Goal: Task Accomplishment & Management: Use online tool/utility

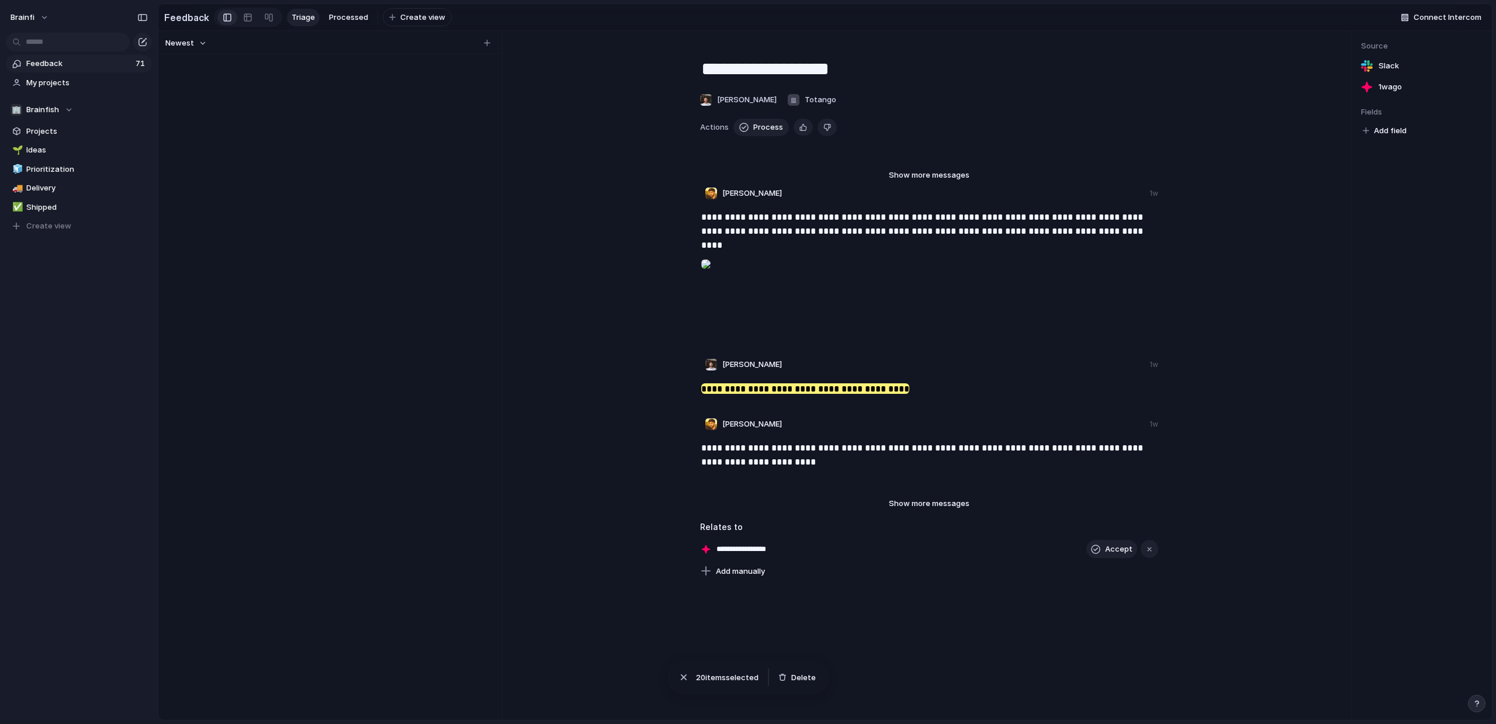
scroll to position [10, 0]
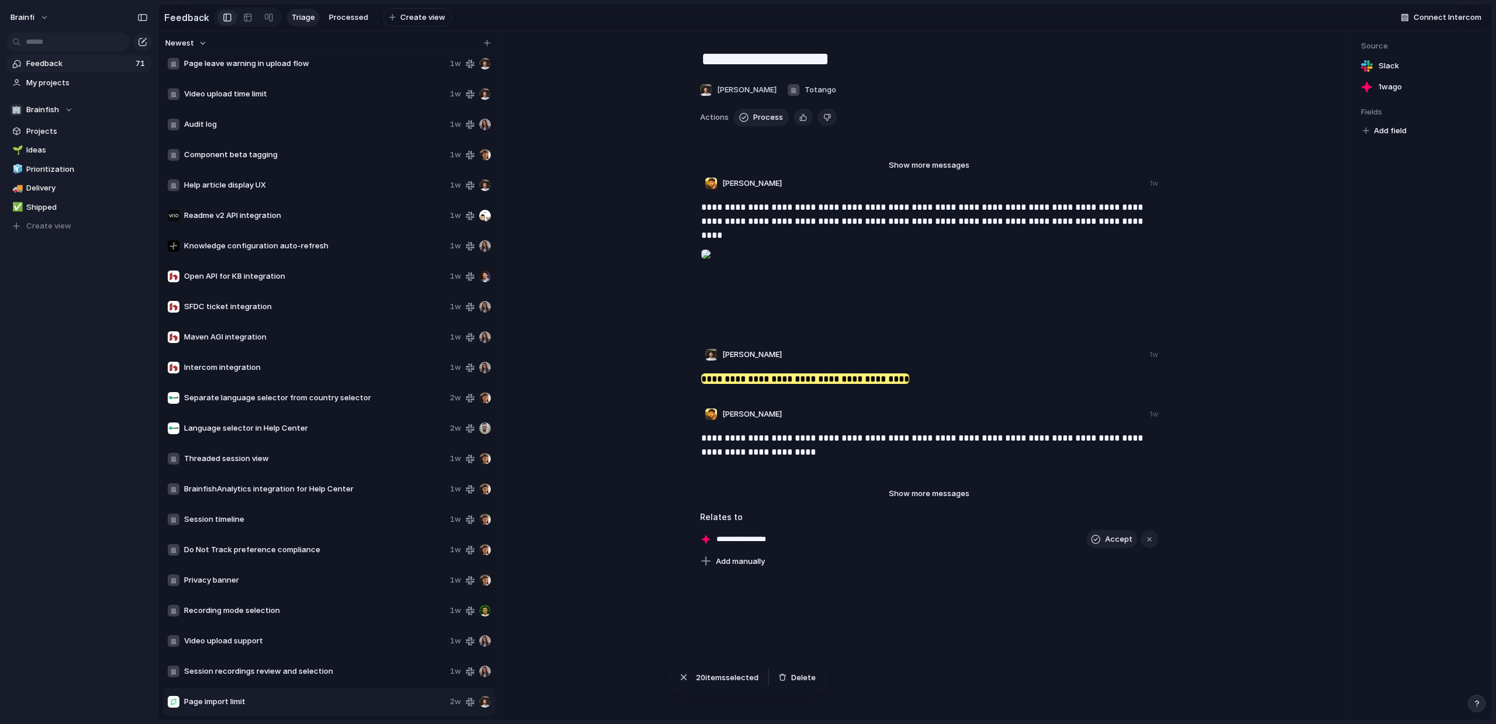
click at [275, 531] on div "Session timeline 1w" at bounding box center [329, 520] width 333 height 28
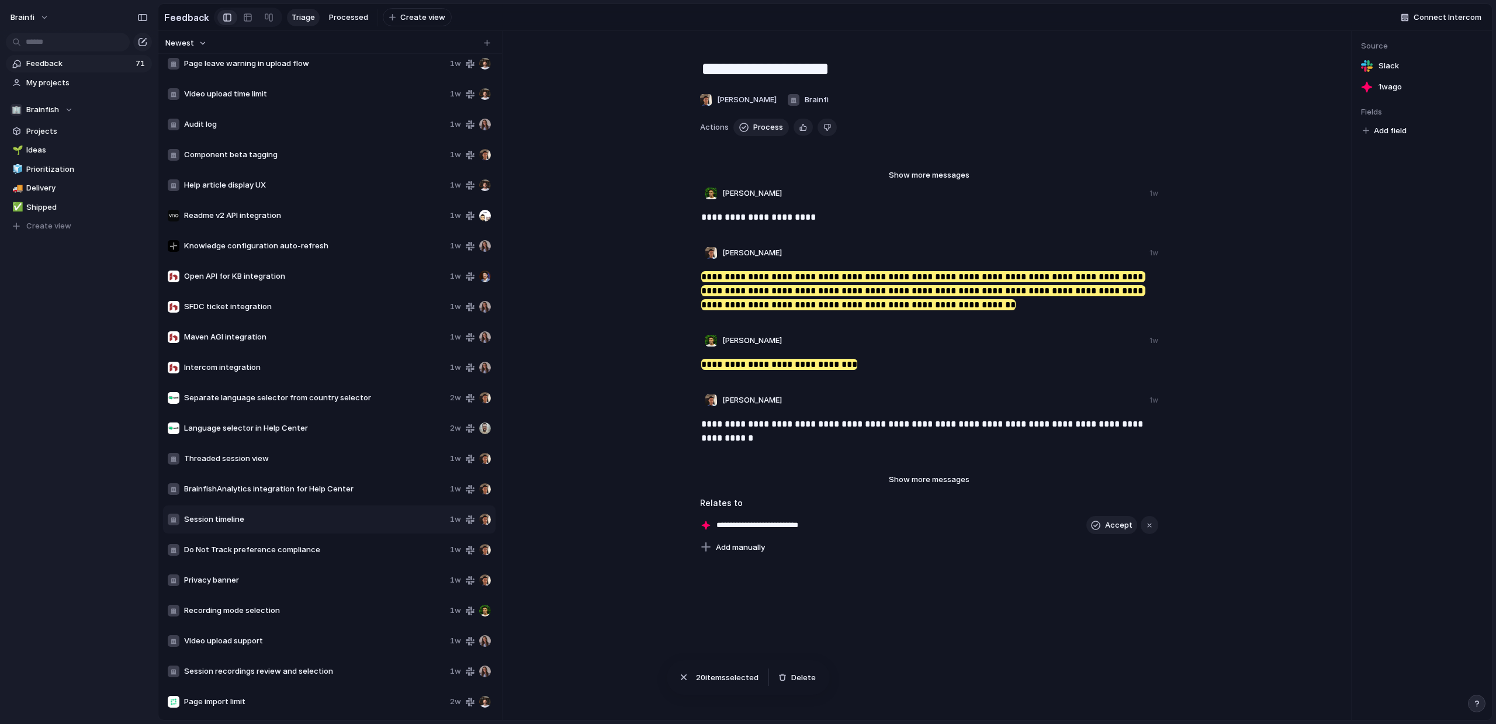
click at [254, 699] on span "Page import limit" at bounding box center [314, 702] width 261 height 12
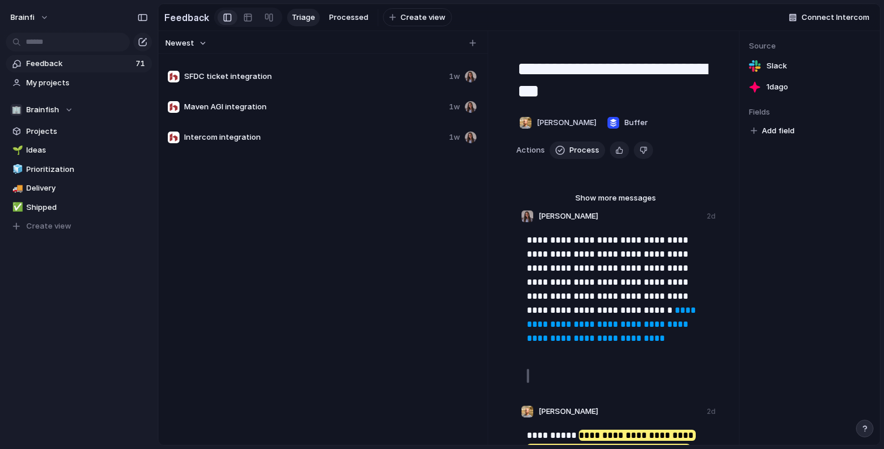
scroll to position [1772, 0]
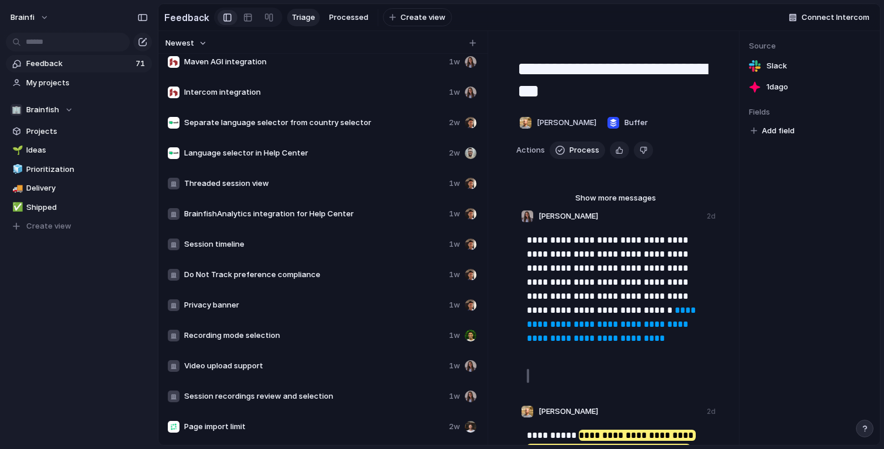
click at [323, 239] on span "Session timeline" at bounding box center [314, 244] width 260 height 12
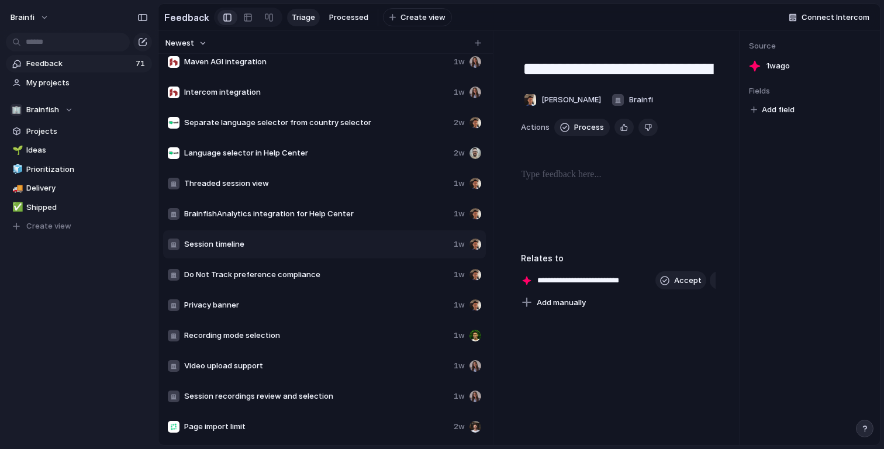
click at [315, 275] on span "Do Not Track preference compliance" at bounding box center [316, 275] width 265 height 12
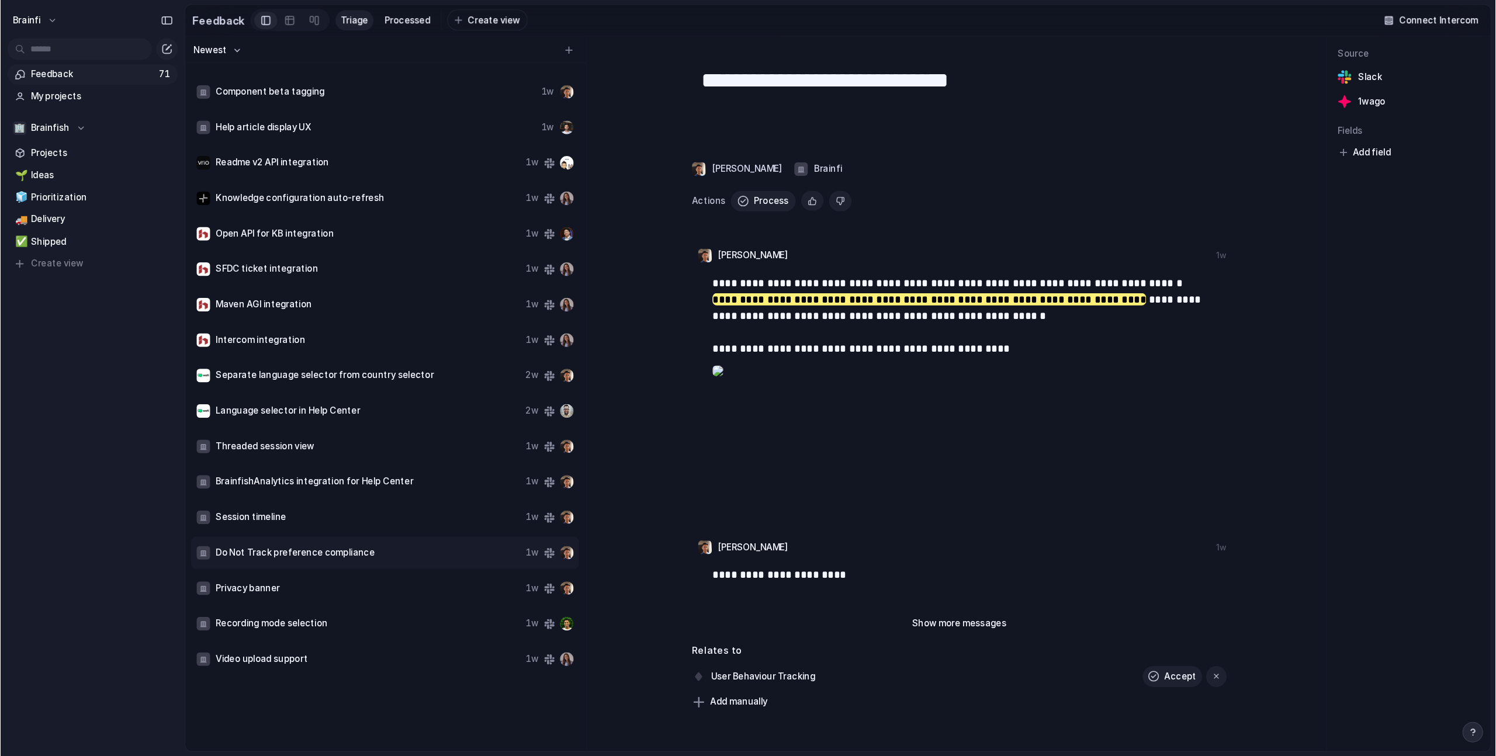
scroll to position [1464, 0]
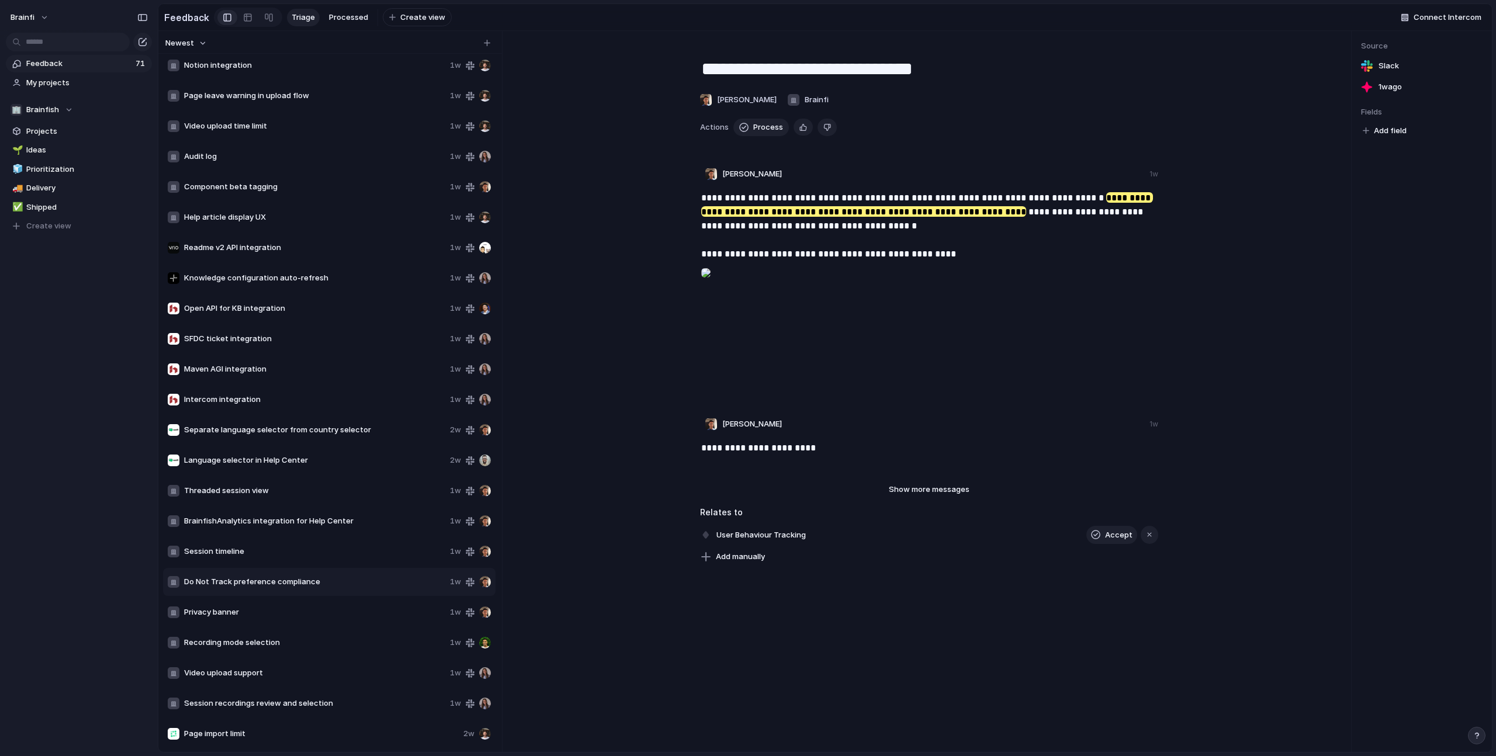
click at [883, 320] on p "**********" at bounding box center [930, 293] width 458 height 205
click at [883, 345] on p "**********" at bounding box center [930, 293] width 458 height 205
click at [285, 448] on span "Page import limit" at bounding box center [321, 734] width 275 height 12
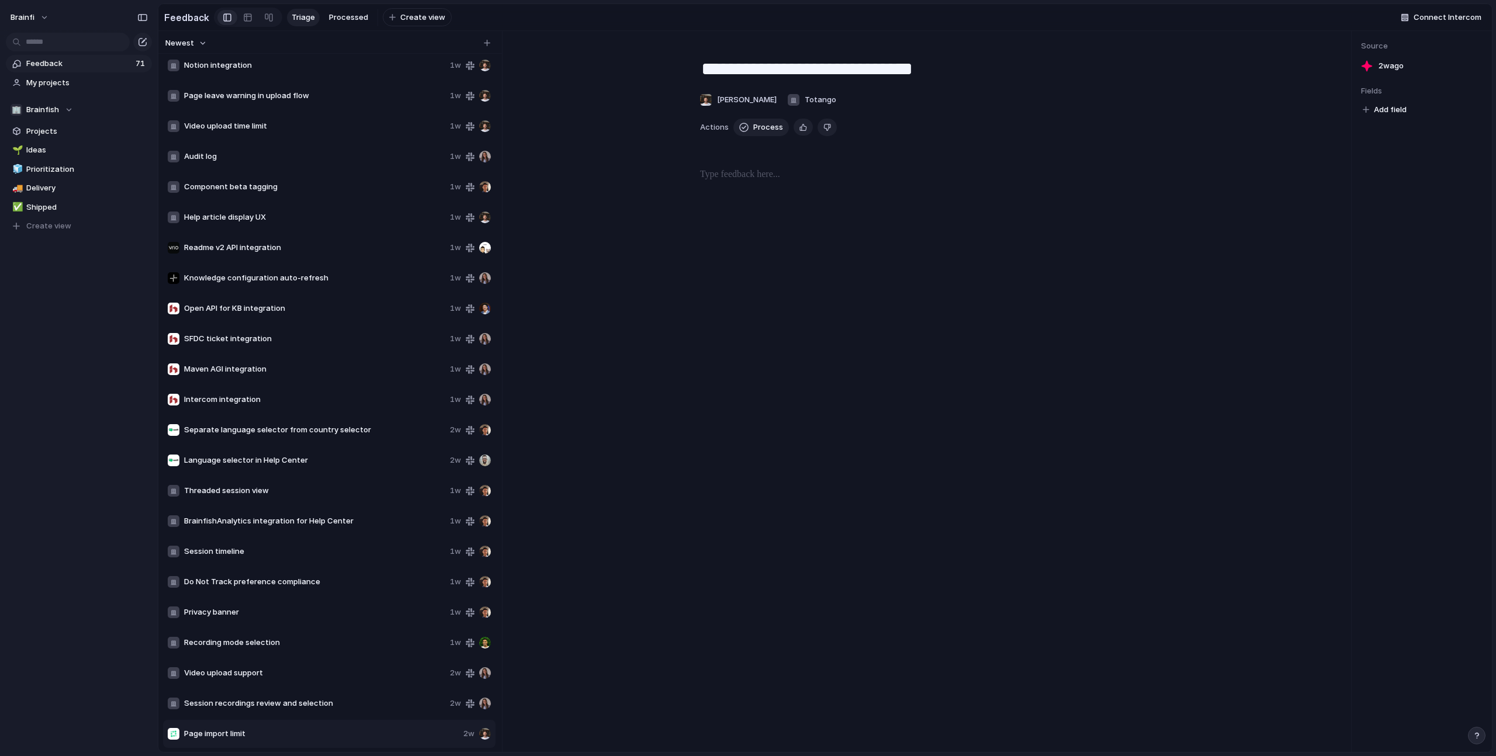
click at [280, 448] on span "Threaded session view" at bounding box center [314, 491] width 261 height 12
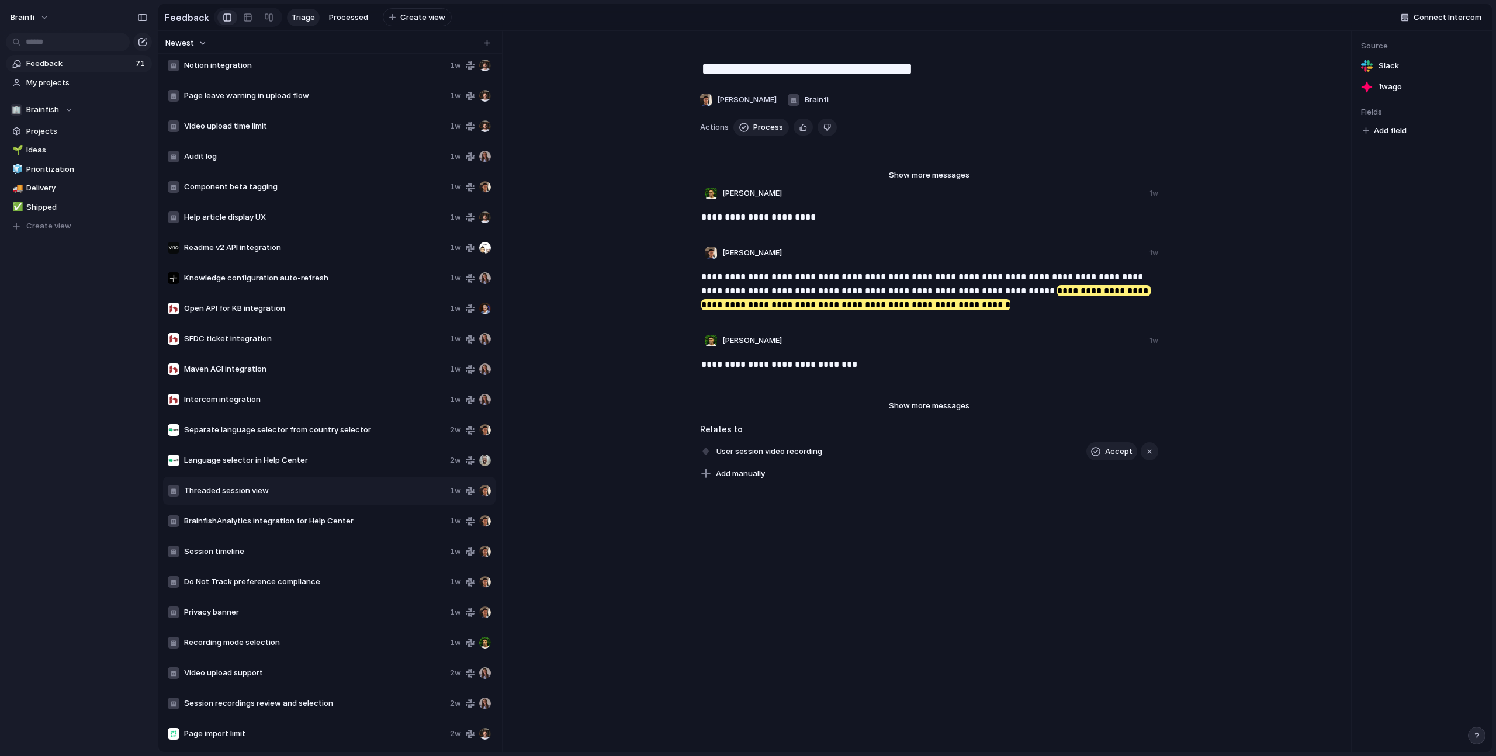
click at [388, 448] on span "Page import limit" at bounding box center [314, 734] width 261 height 12
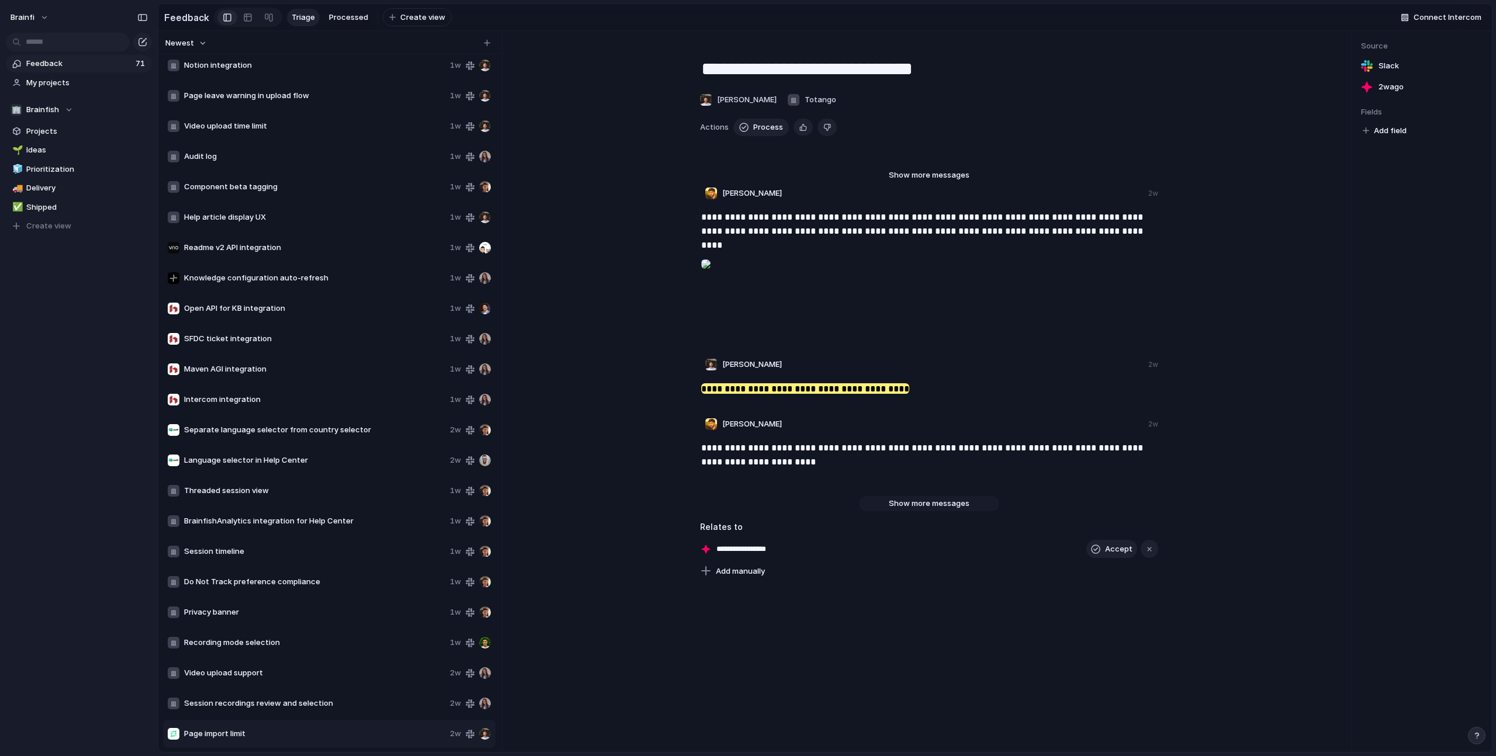
click at [883, 448] on span "Show more messages" at bounding box center [929, 504] width 81 height 12
click at [769, 448] on input "**********" at bounding box center [753, 594] width 72 height 12
click at [722, 448] on input "**********" at bounding box center [753, 594] width 72 height 12
click at [702, 448] on div "**********" at bounding box center [744, 594] width 89 height 12
click at [883, 448] on button "Accept" at bounding box center [1112, 593] width 51 height 19
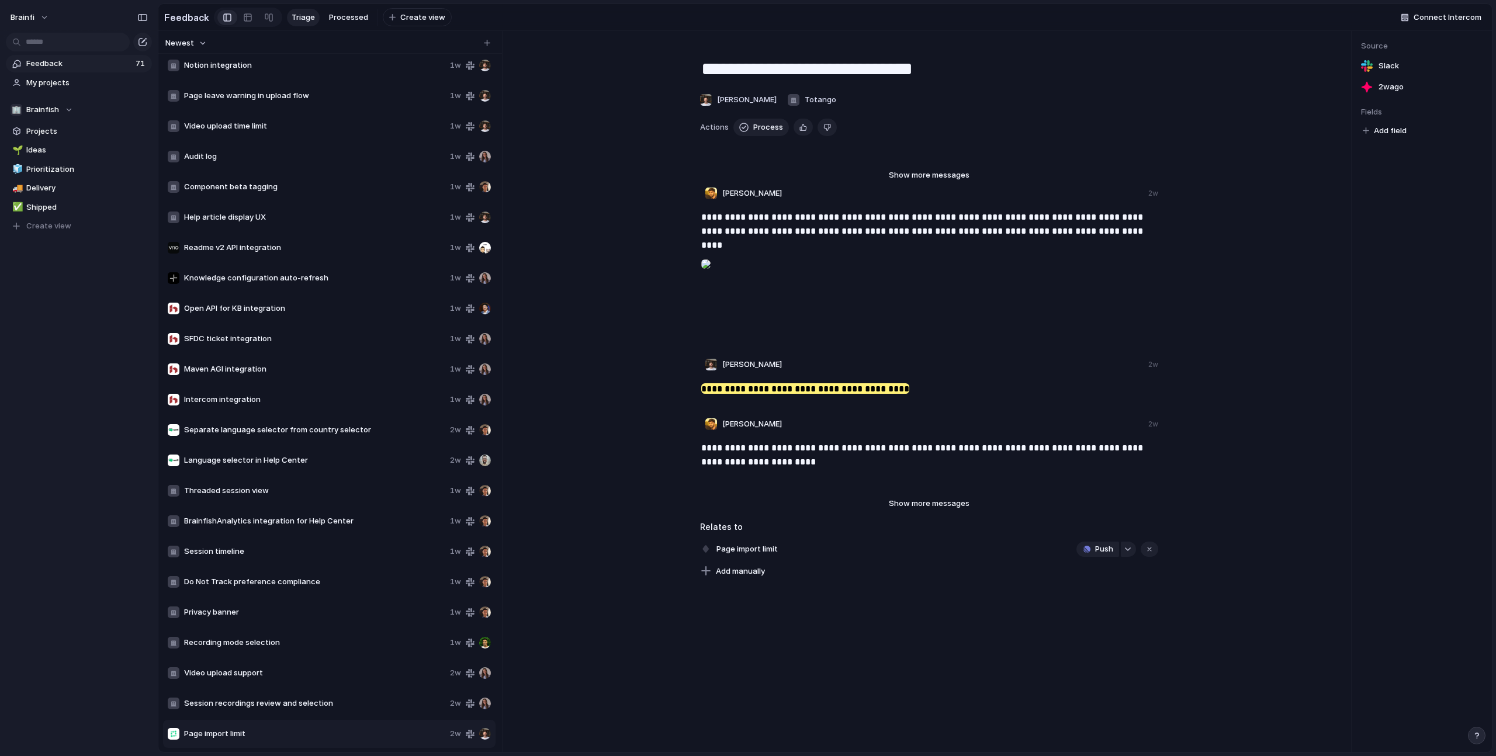
click at [883, 448] on div "Page import limit Push" at bounding box center [929, 549] width 458 height 19
click at [799, 448] on div "Page import limit Push" at bounding box center [929, 549] width 458 height 19
click at [757, 448] on span "Page import limit" at bounding box center [747, 549] width 68 height 16
click at [768, 126] on span "Process" at bounding box center [768, 128] width 30 height 12
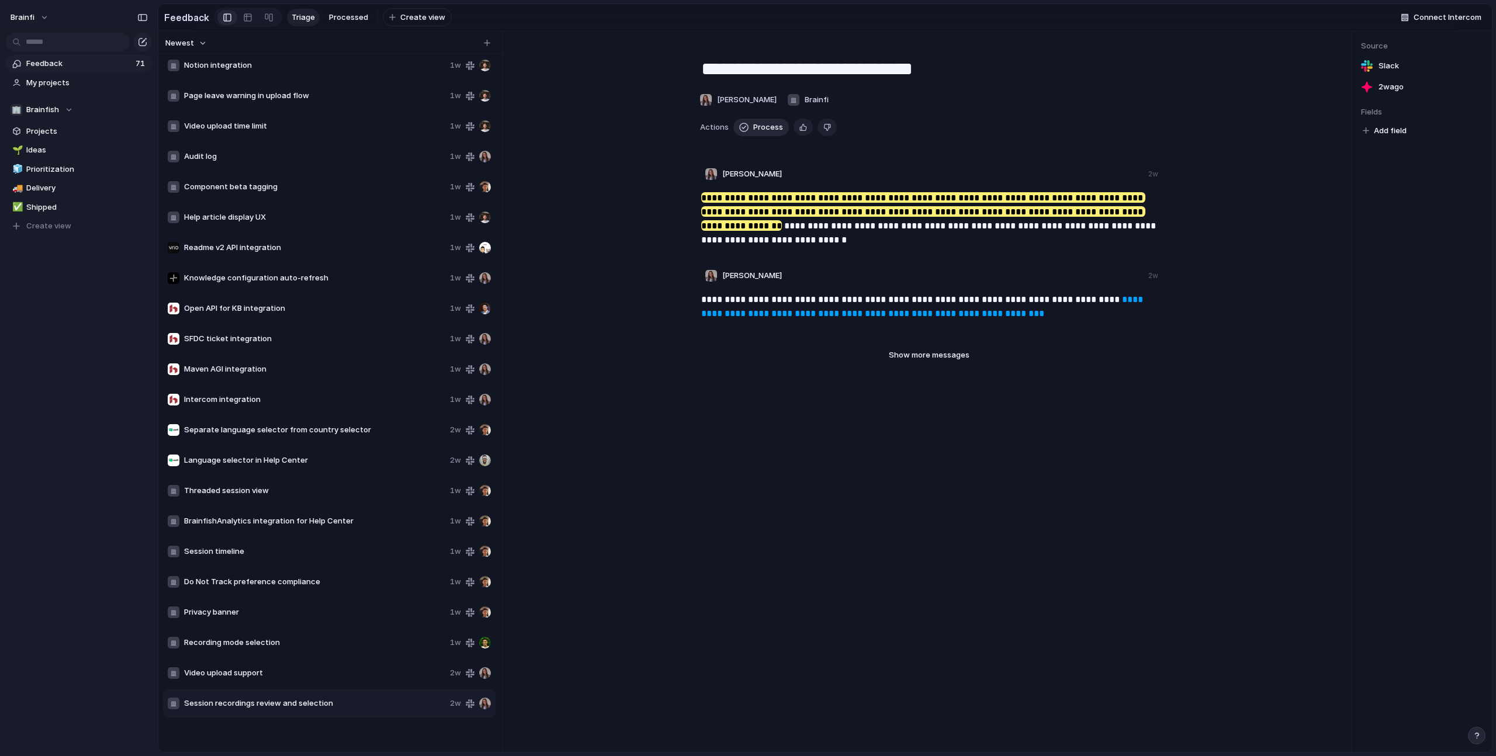
scroll to position [1434, 0]
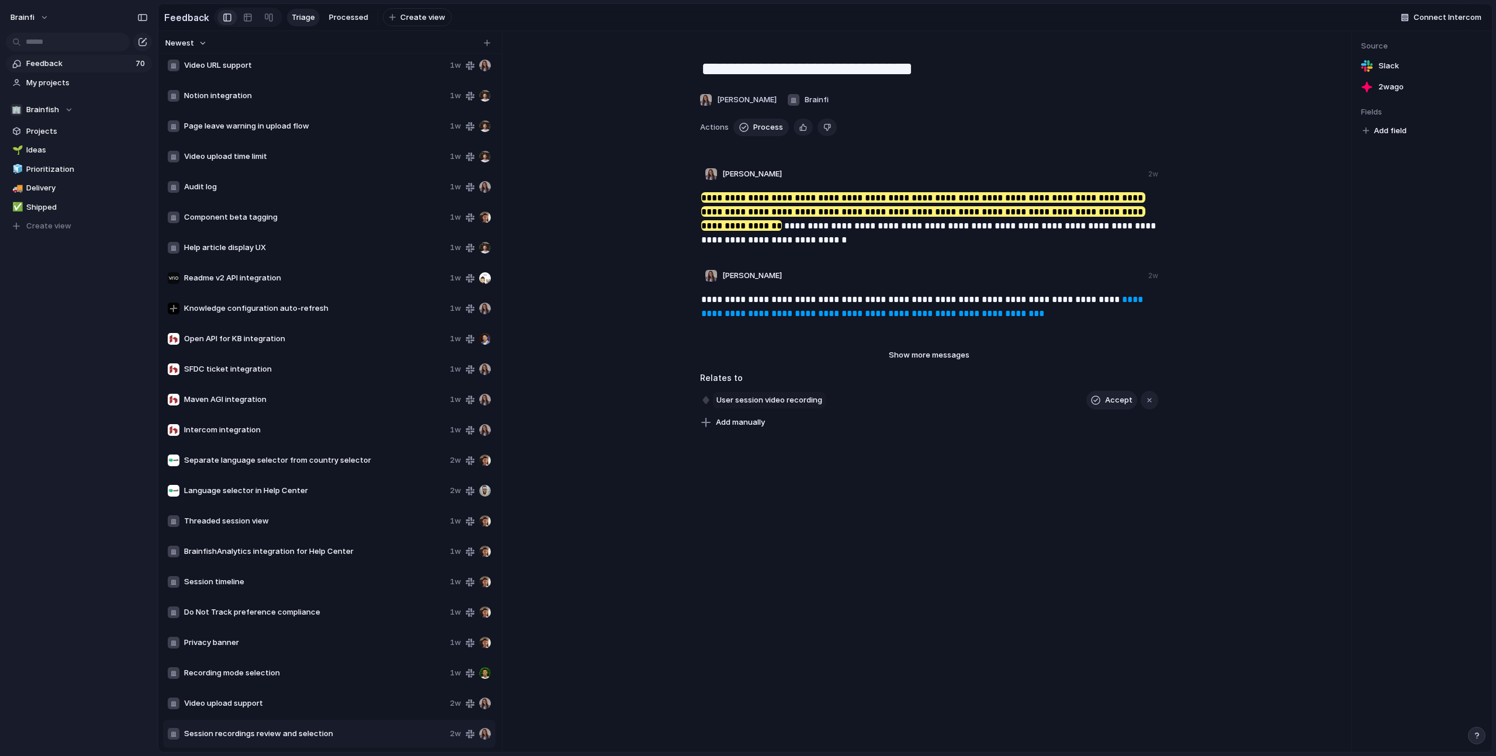
click at [784, 403] on span "User session video recording" at bounding box center [769, 400] width 113 height 16
click at [779, 409] on div "User session video recording Accept" at bounding box center [929, 400] width 458 height 19
click at [779, 400] on span "User session video recording" at bounding box center [769, 400] width 113 height 16
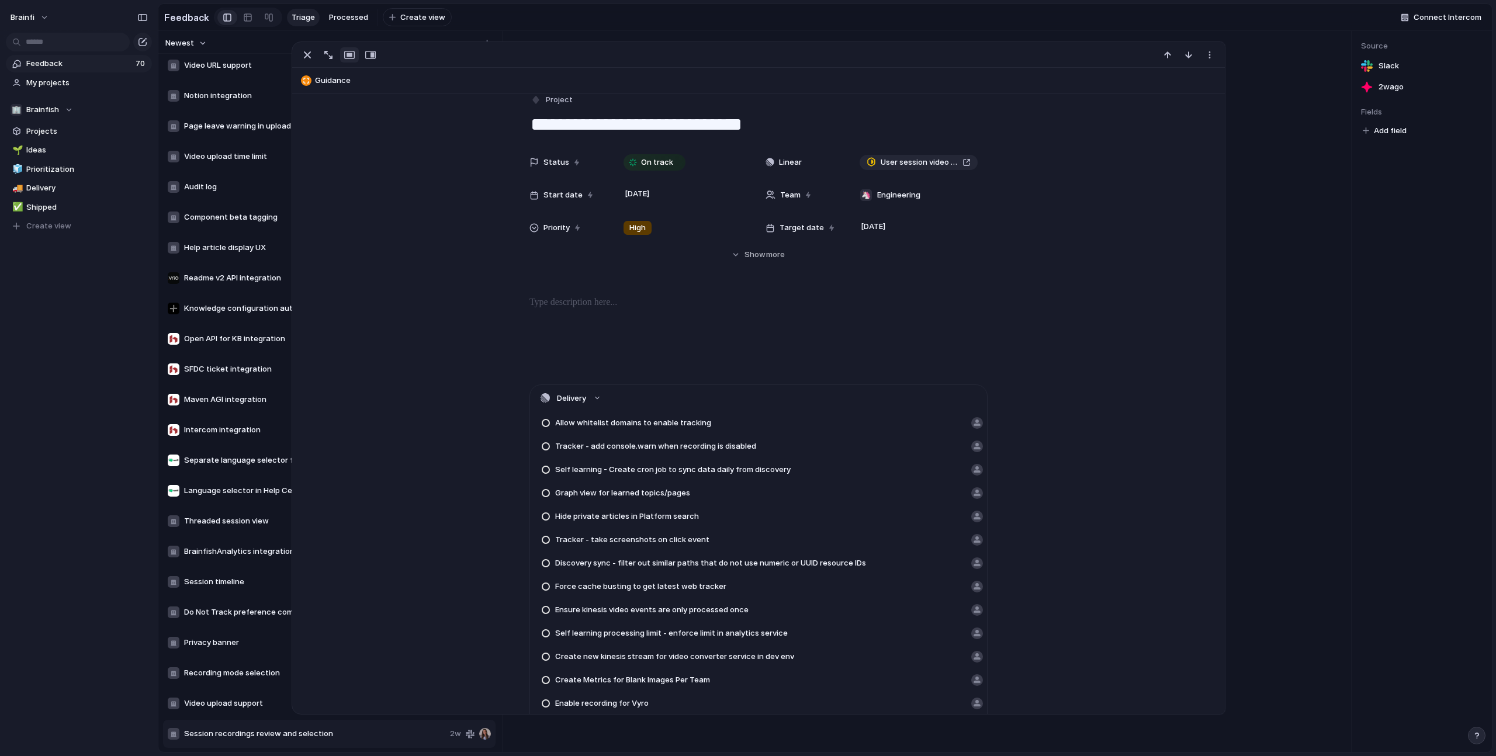
scroll to position [15, 0]
click at [707, 402] on button "Delivery" at bounding box center [758, 397] width 457 height 26
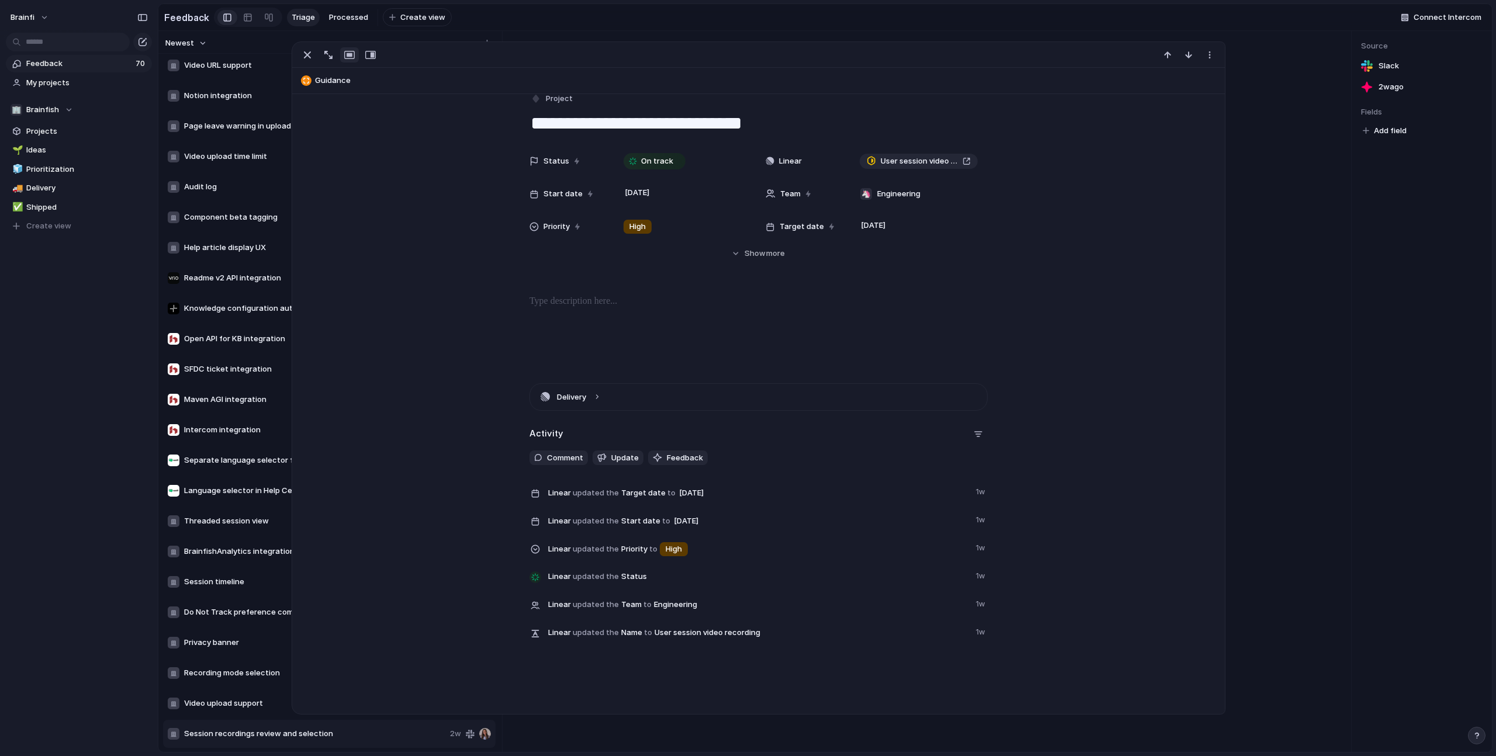
scroll to position [0, 0]
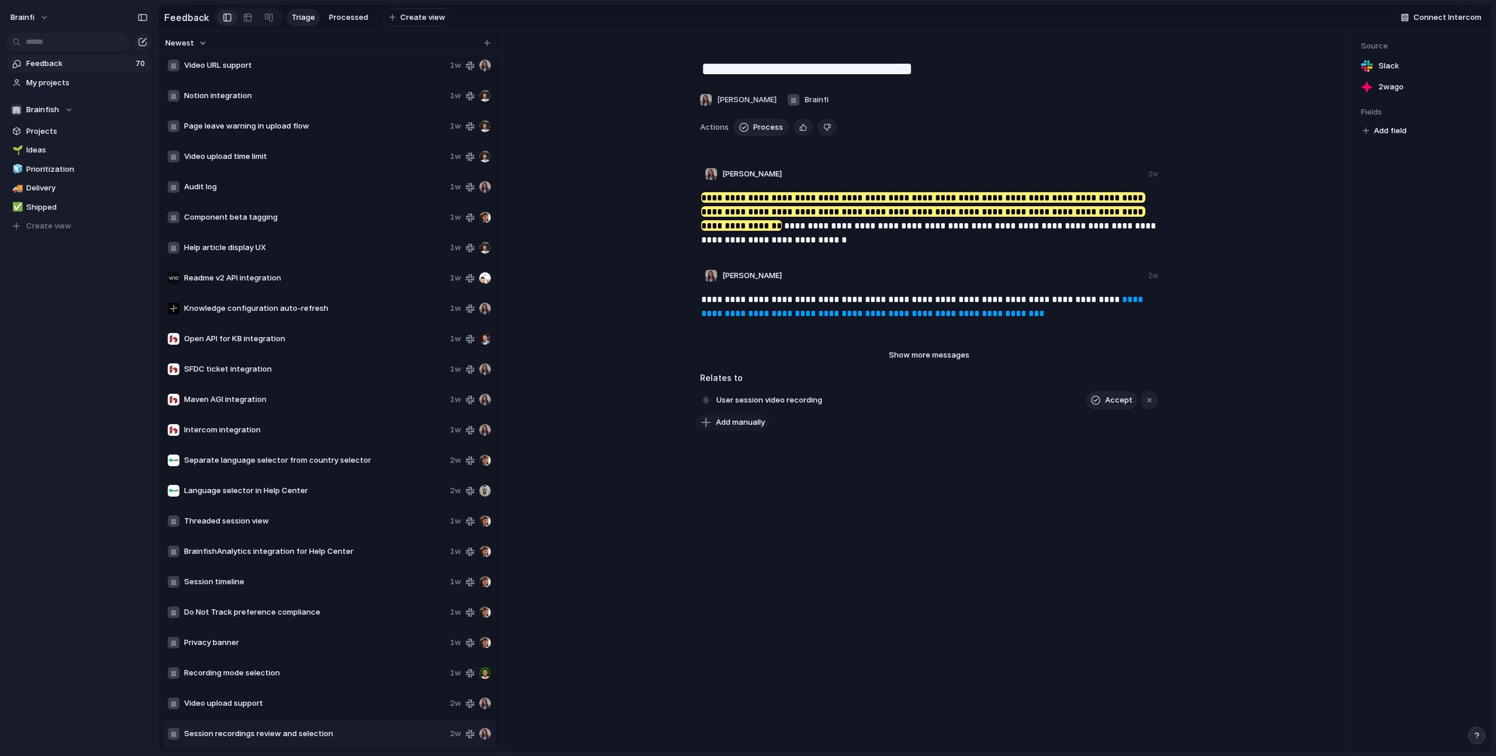
click at [757, 418] on span "Add manually" at bounding box center [740, 423] width 49 height 12
type input "*****"
click at [762, 126] on span "Process" at bounding box center [768, 128] width 30 height 12
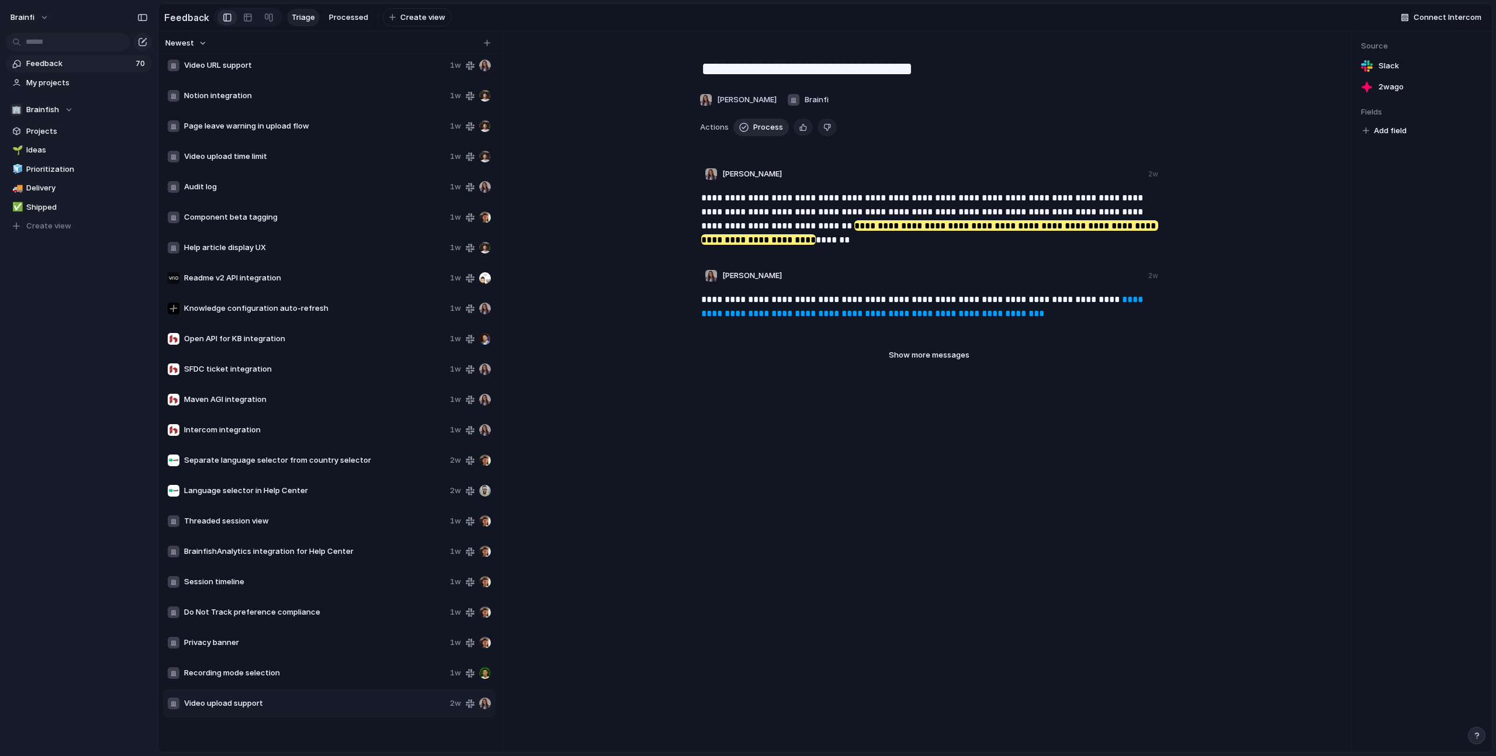
scroll to position [1403, 0]
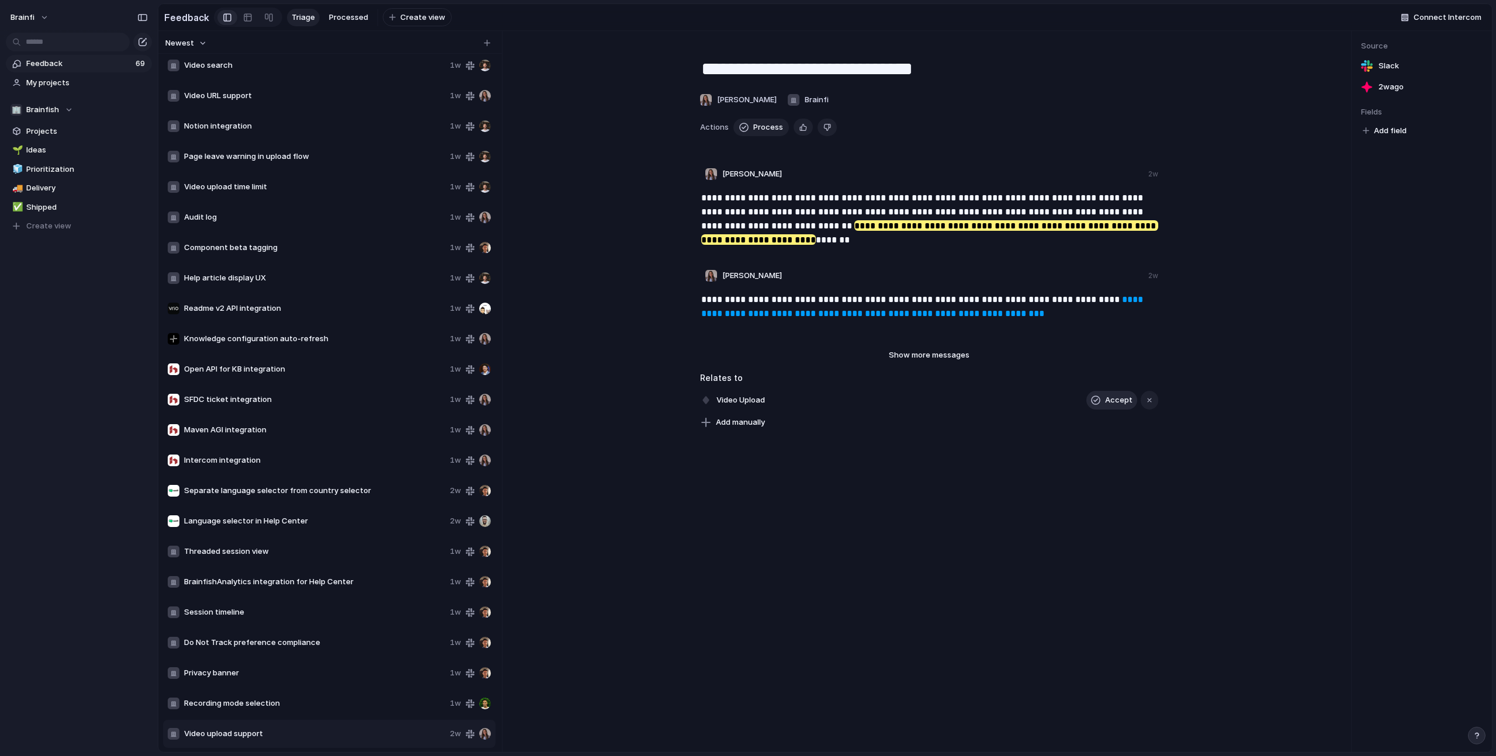
click at [883, 403] on div "button" at bounding box center [1095, 400] width 9 height 9
click at [758, 130] on span "Process" at bounding box center [768, 128] width 30 height 12
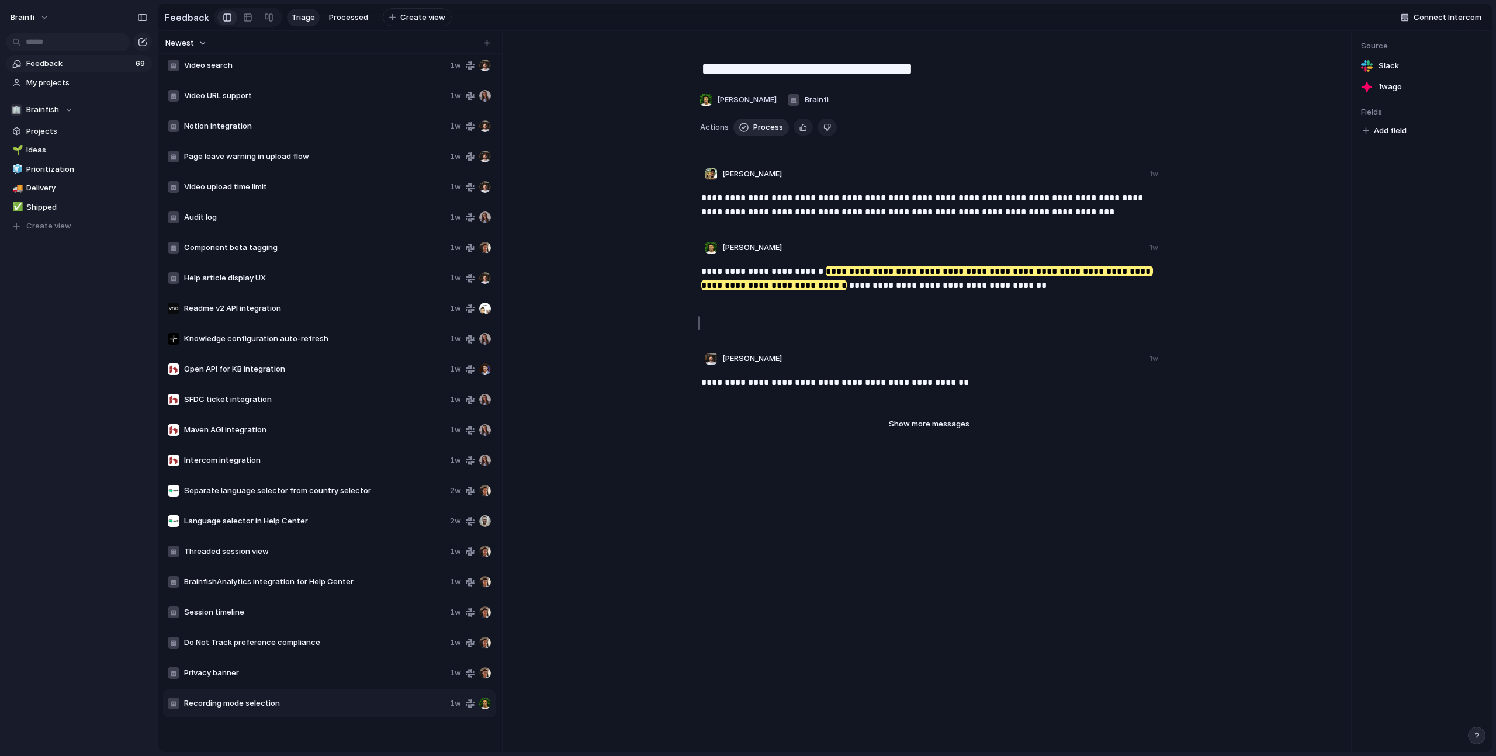
scroll to position [1373, 0]
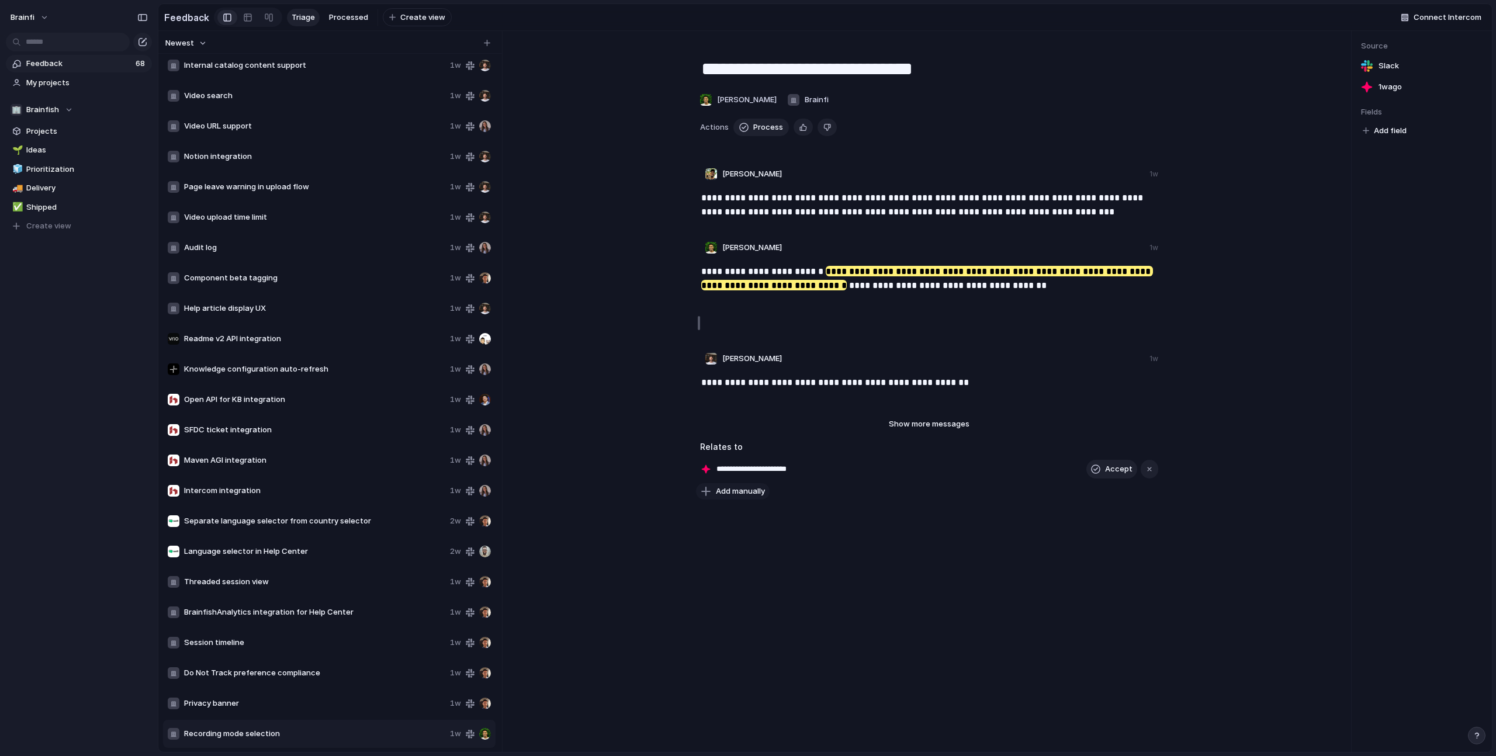
click at [755, 448] on span "Add manually" at bounding box center [740, 492] width 49 height 12
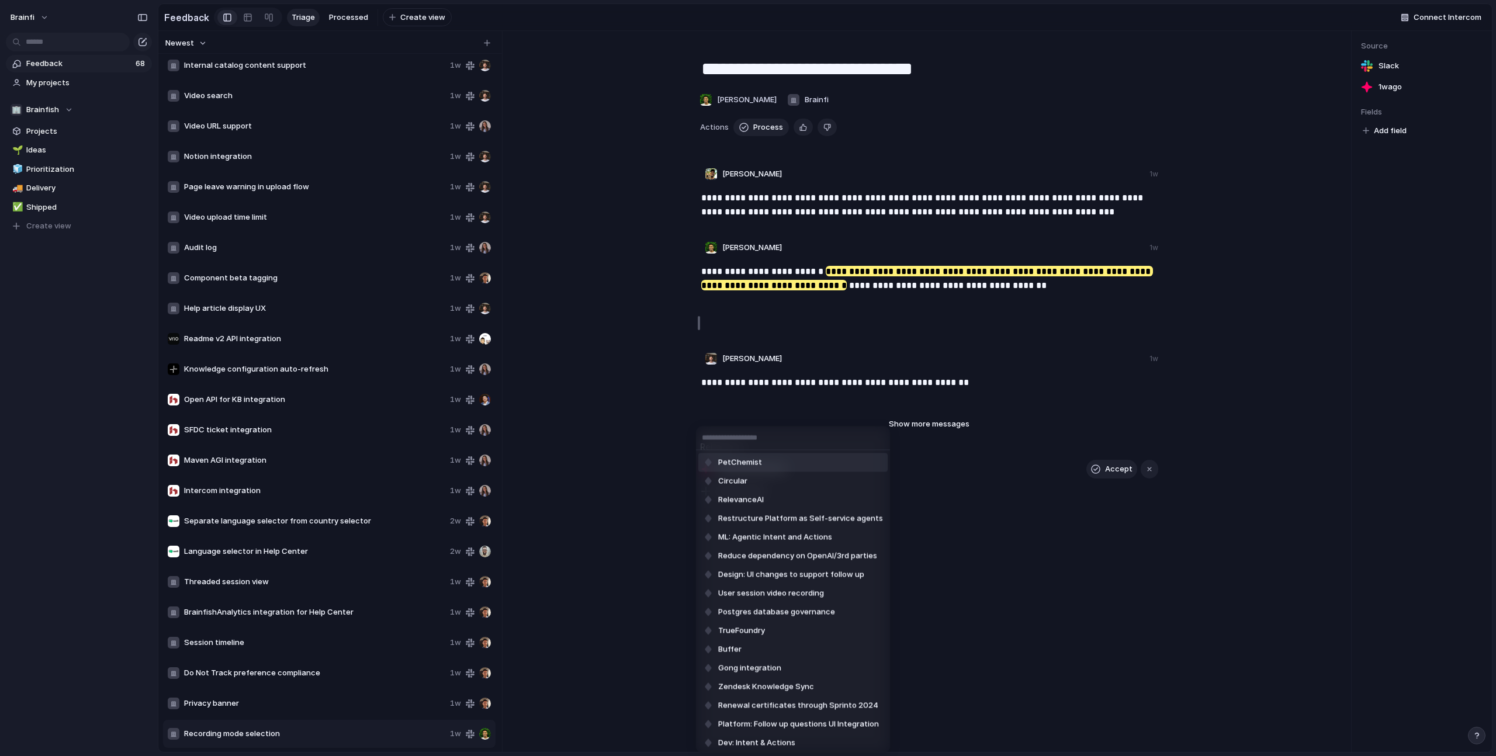
type input "*"
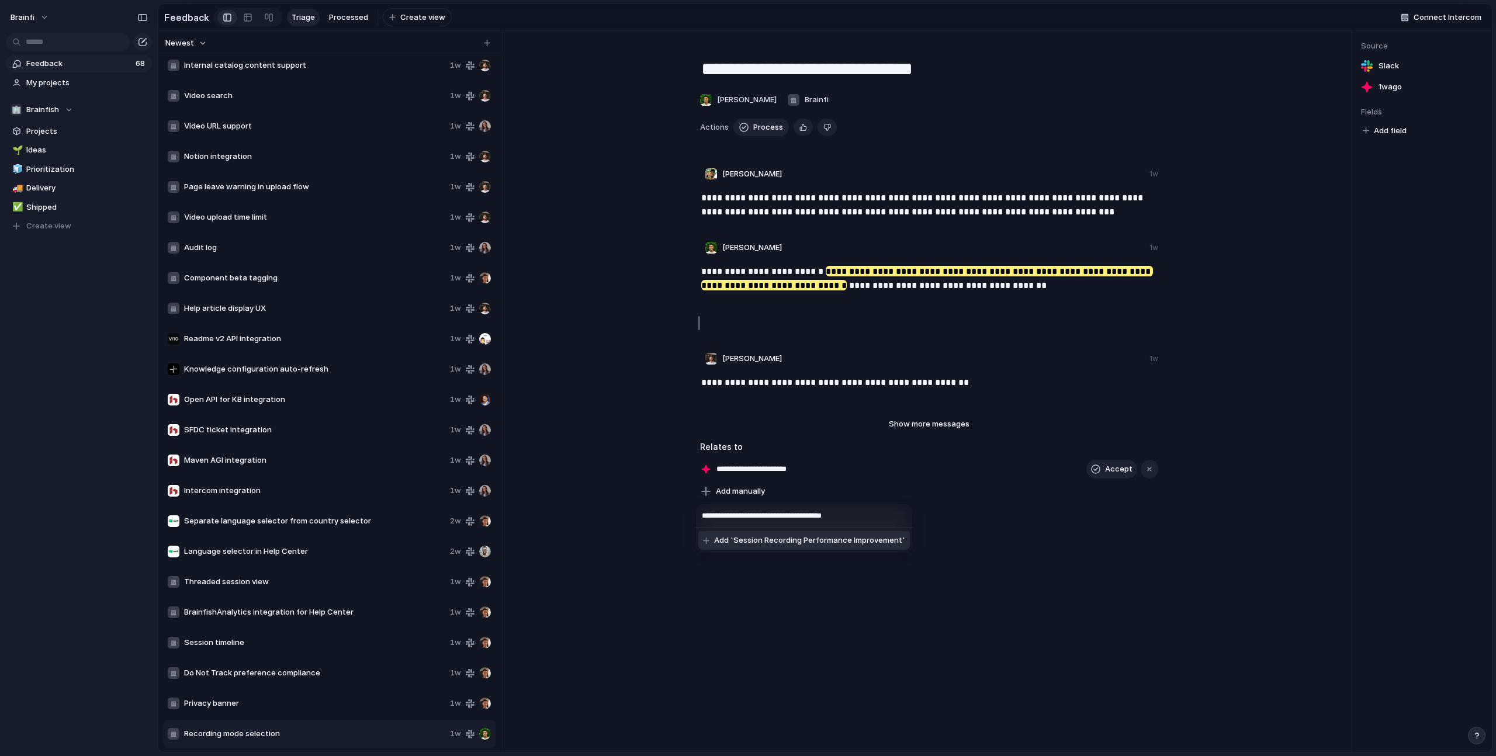
type input "**********"
click at [843, 448] on div "**********" at bounding box center [748, 378] width 1496 height 756
click at [747, 448] on span "Add manually" at bounding box center [740, 492] width 49 height 12
type input "**********"
click at [883, 448] on button "button" at bounding box center [1128, 469] width 15 height 15
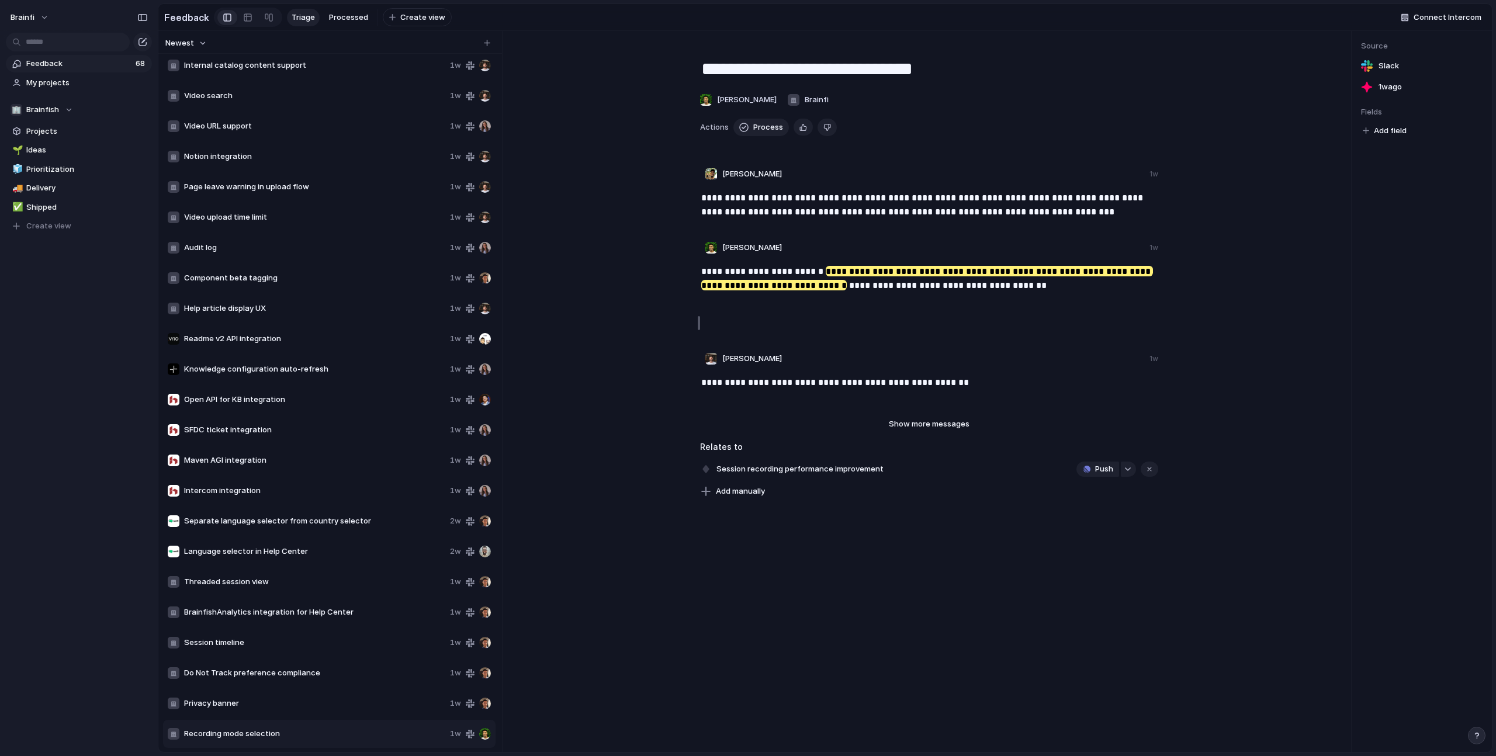
click at [883, 448] on div "Projects Issues Restructure Platform as Self-service agents Automate self learn…" at bounding box center [748, 378] width 1496 height 756
click at [771, 130] on span "Process" at bounding box center [768, 128] width 30 height 12
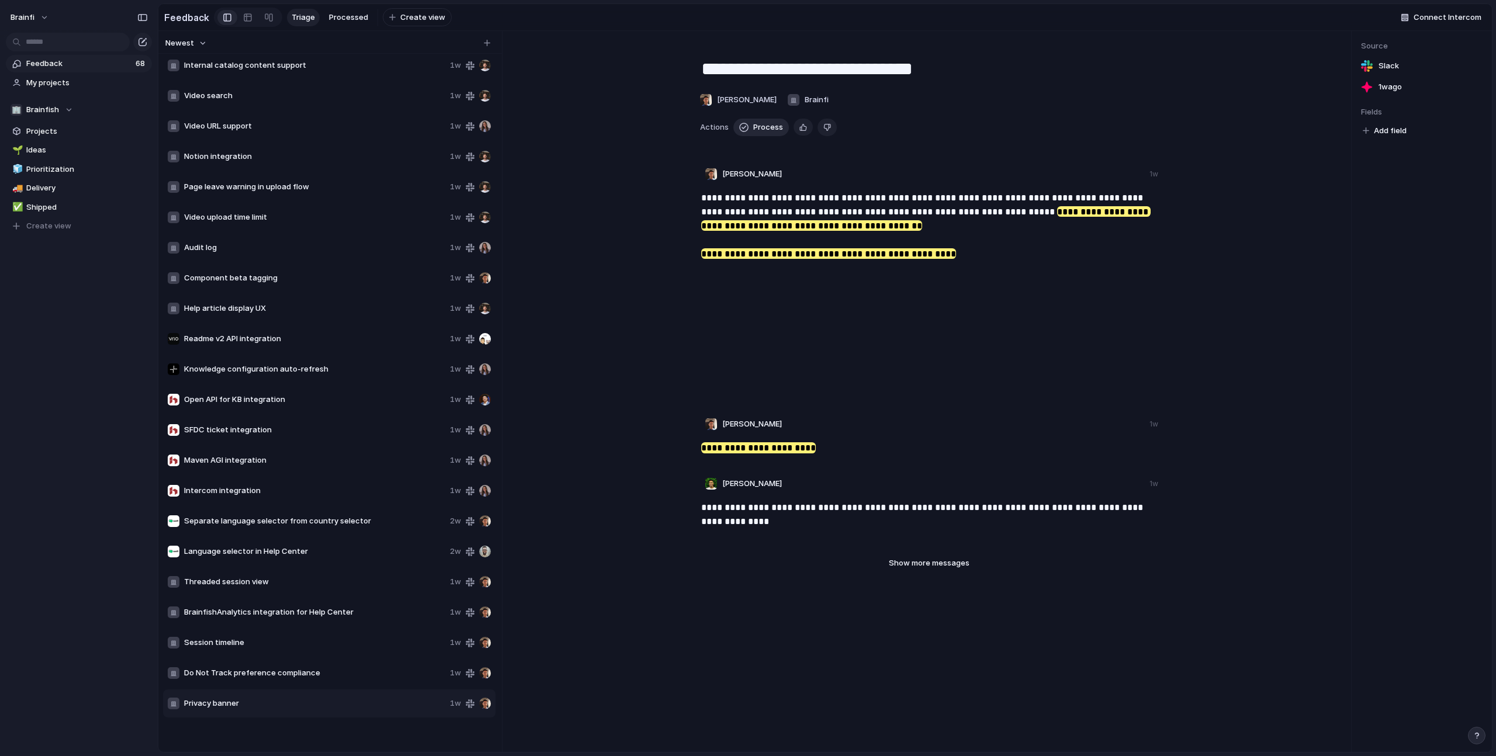
scroll to position [1343, 0]
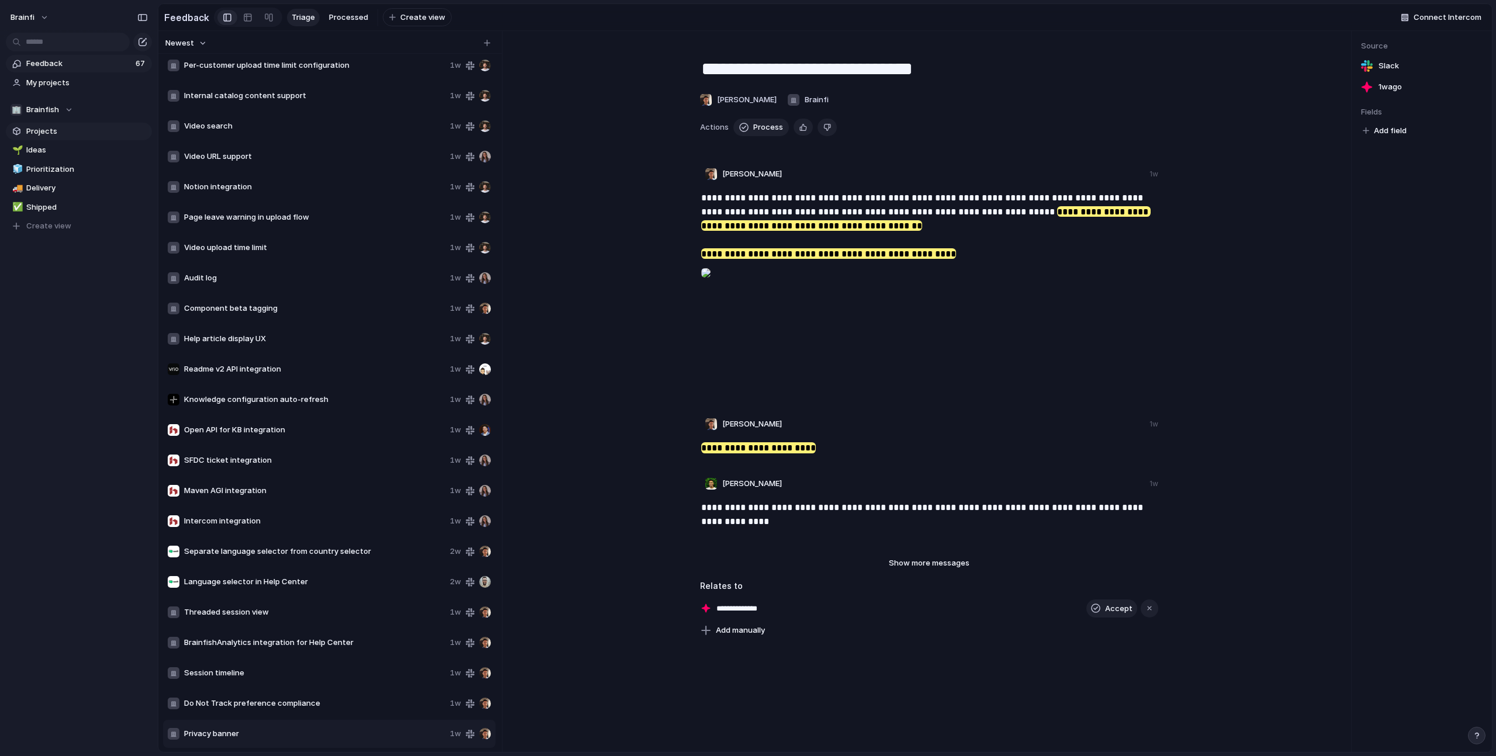
click at [50, 126] on span "Projects" at bounding box center [87, 132] width 122 height 12
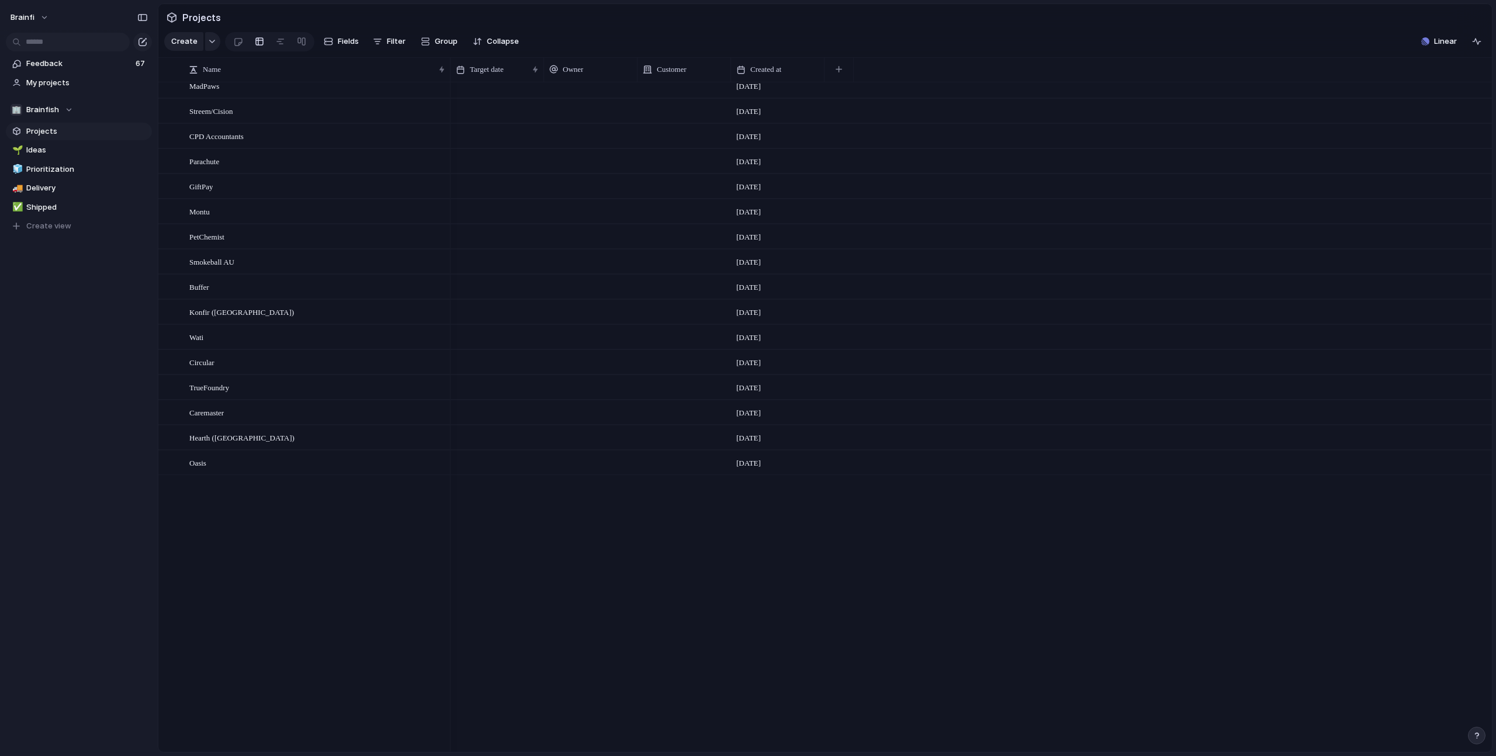
scroll to position [1015, 0]
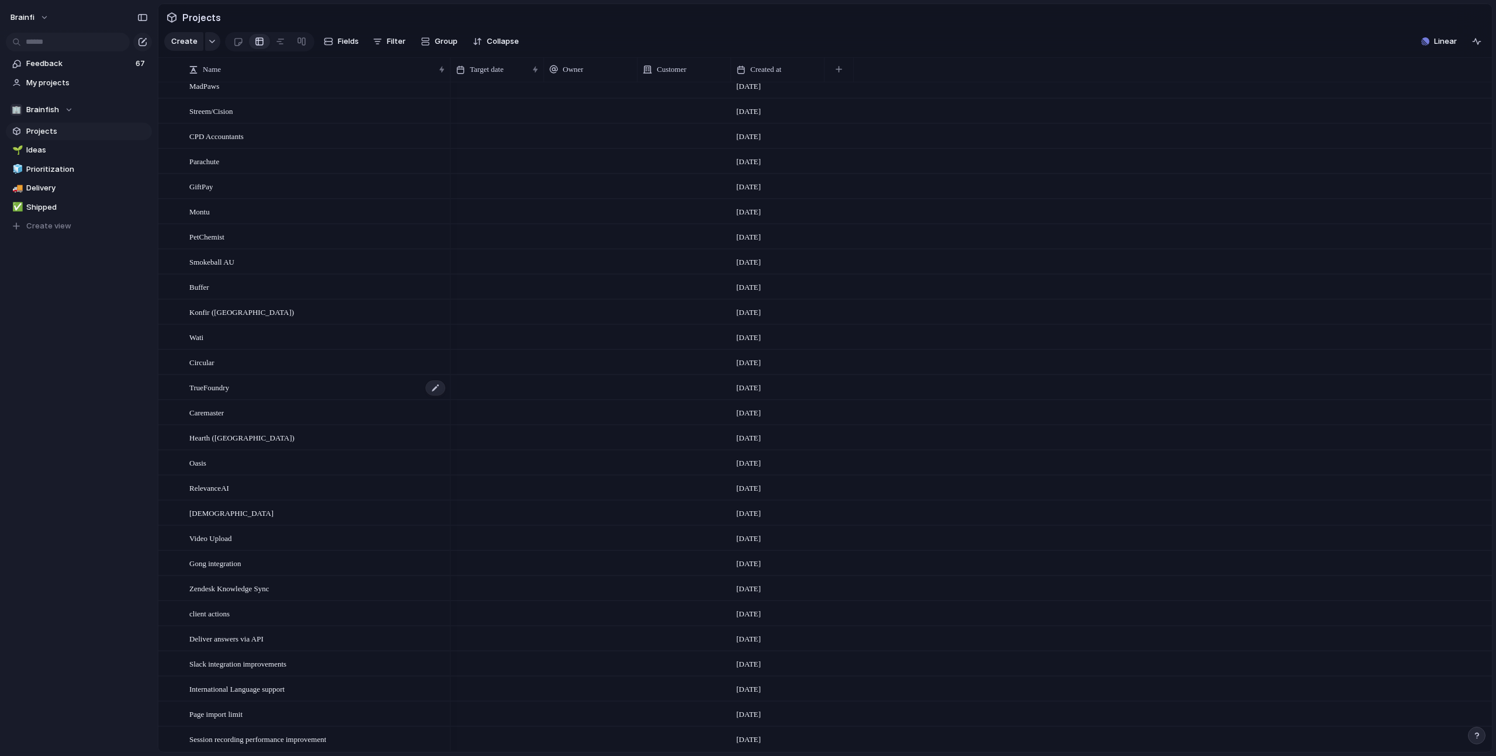
click at [300, 389] on div "TrueFoundry" at bounding box center [317, 388] width 257 height 24
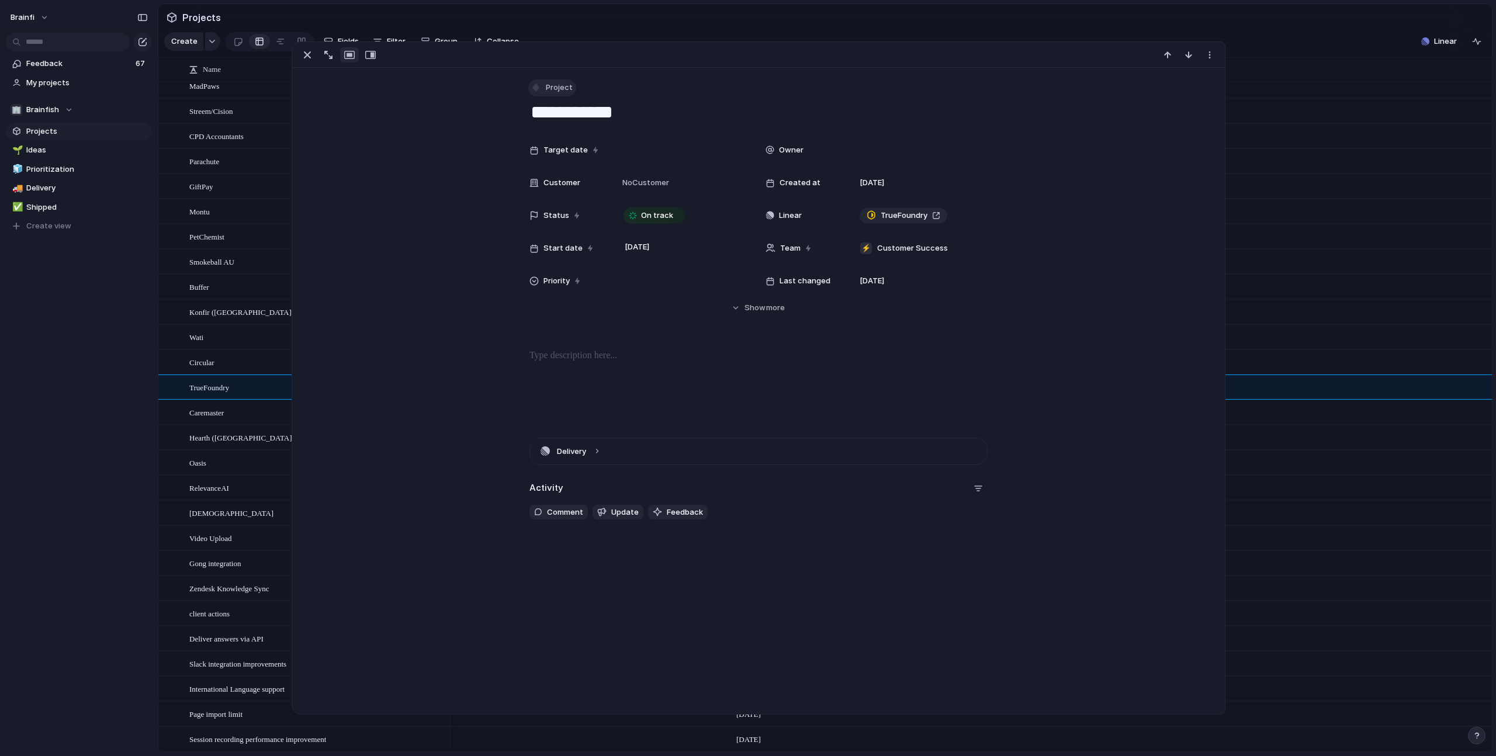
click at [564, 84] on span "Project" at bounding box center [559, 88] width 27 height 12
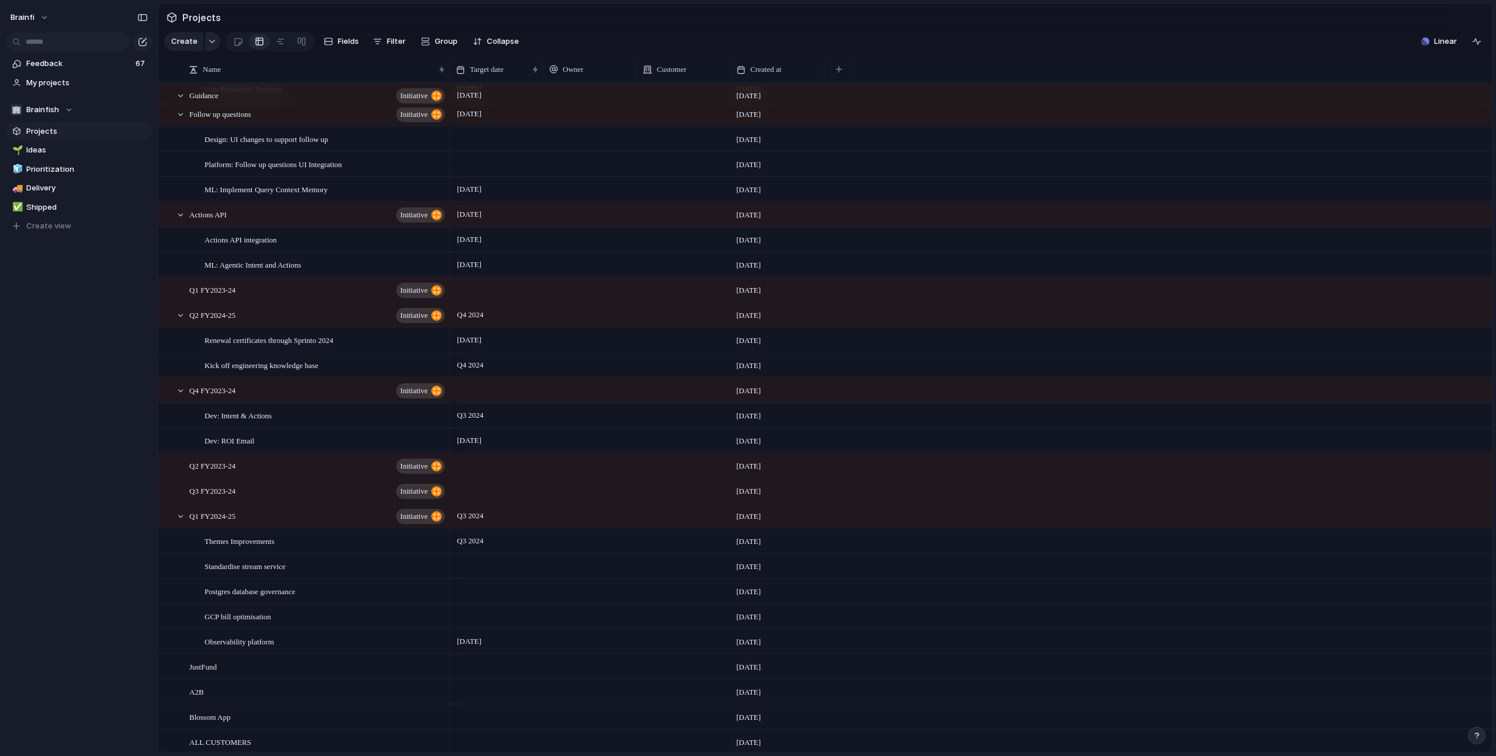
scroll to position [258, 0]
drag, startPoint x: 179, startPoint y: 316, endPoint x: 168, endPoint y: 296, distance: 23.3
click at [179, 316] on div at bounding box center [180, 315] width 11 height 11
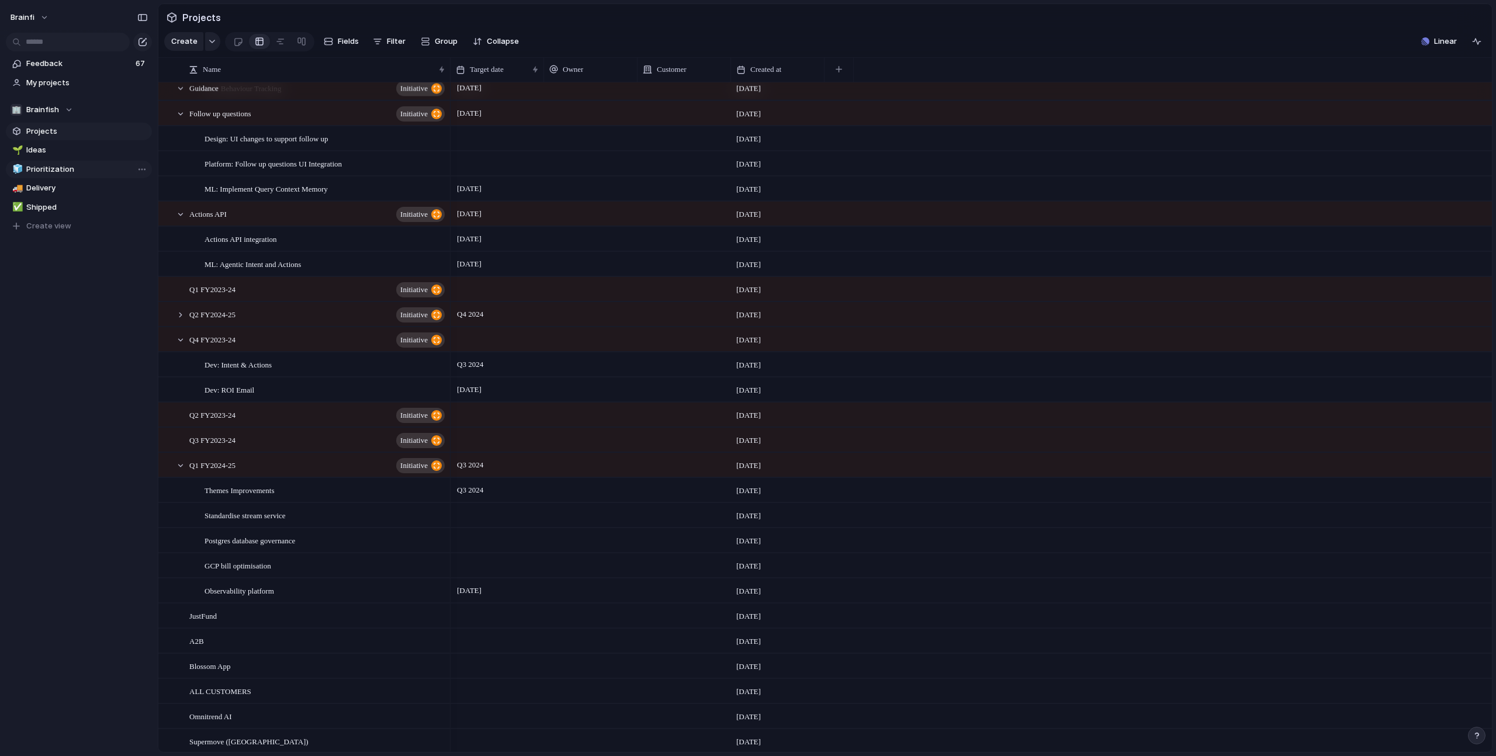
click at [45, 175] on link "🧊 Prioritization" at bounding box center [79, 170] width 146 height 18
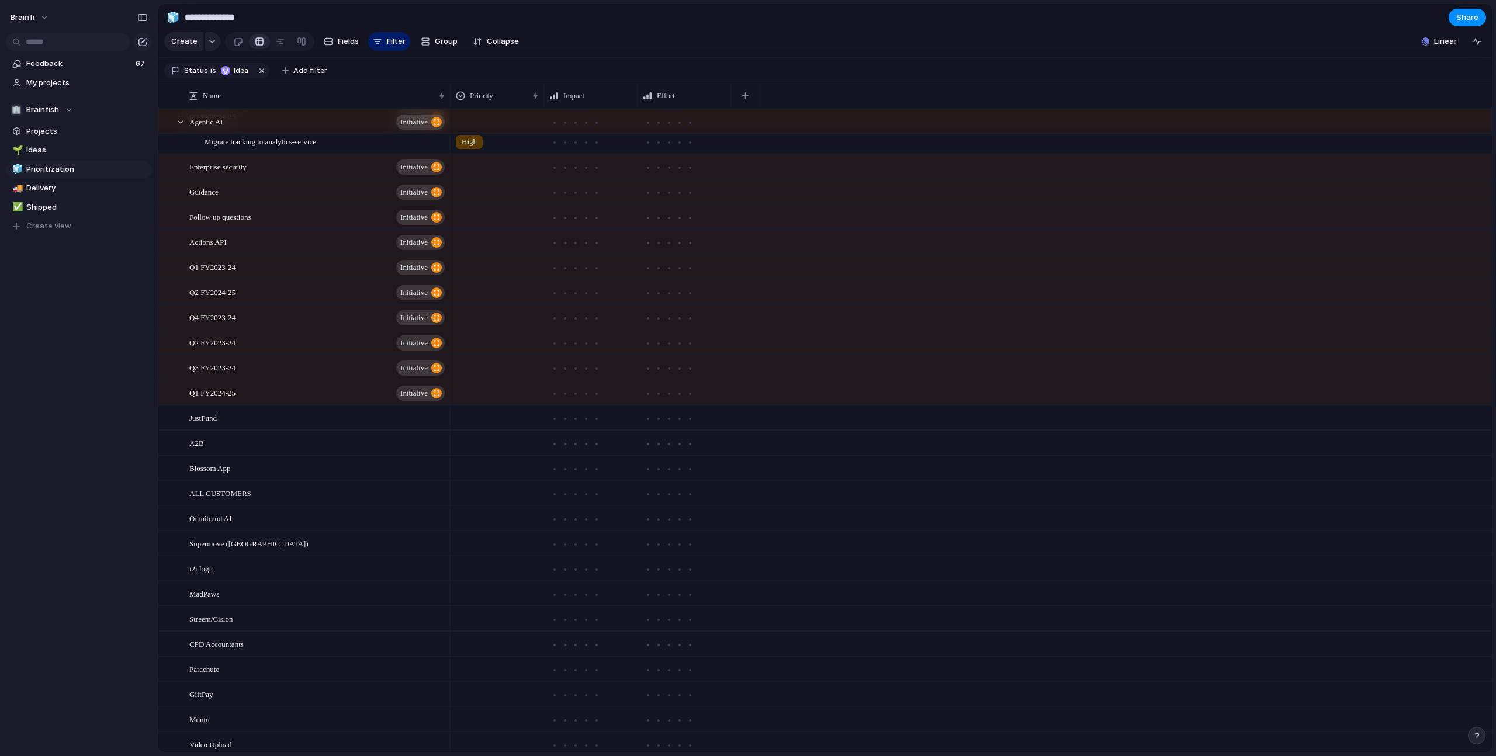
scroll to position [205, 0]
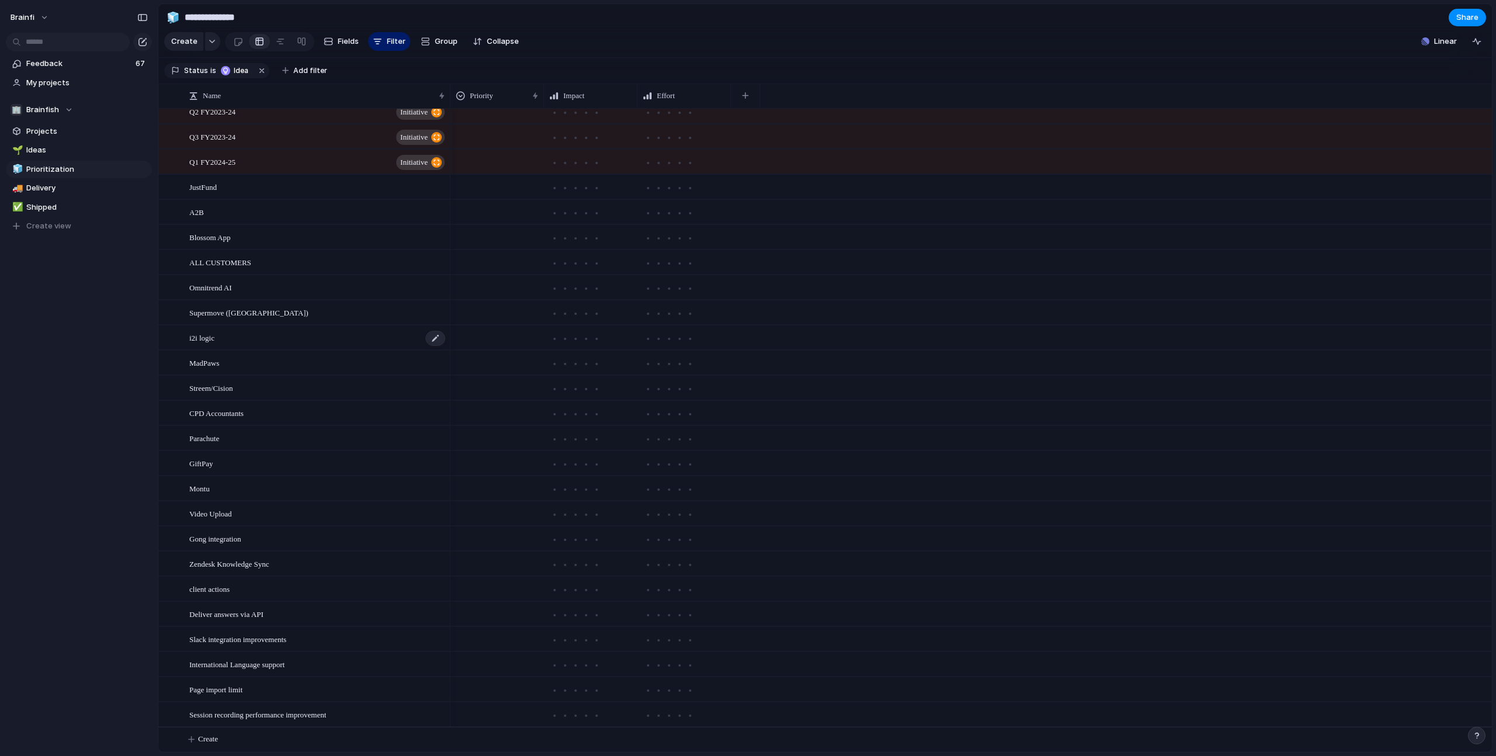
click at [268, 342] on div "i2i logic" at bounding box center [317, 338] width 257 height 24
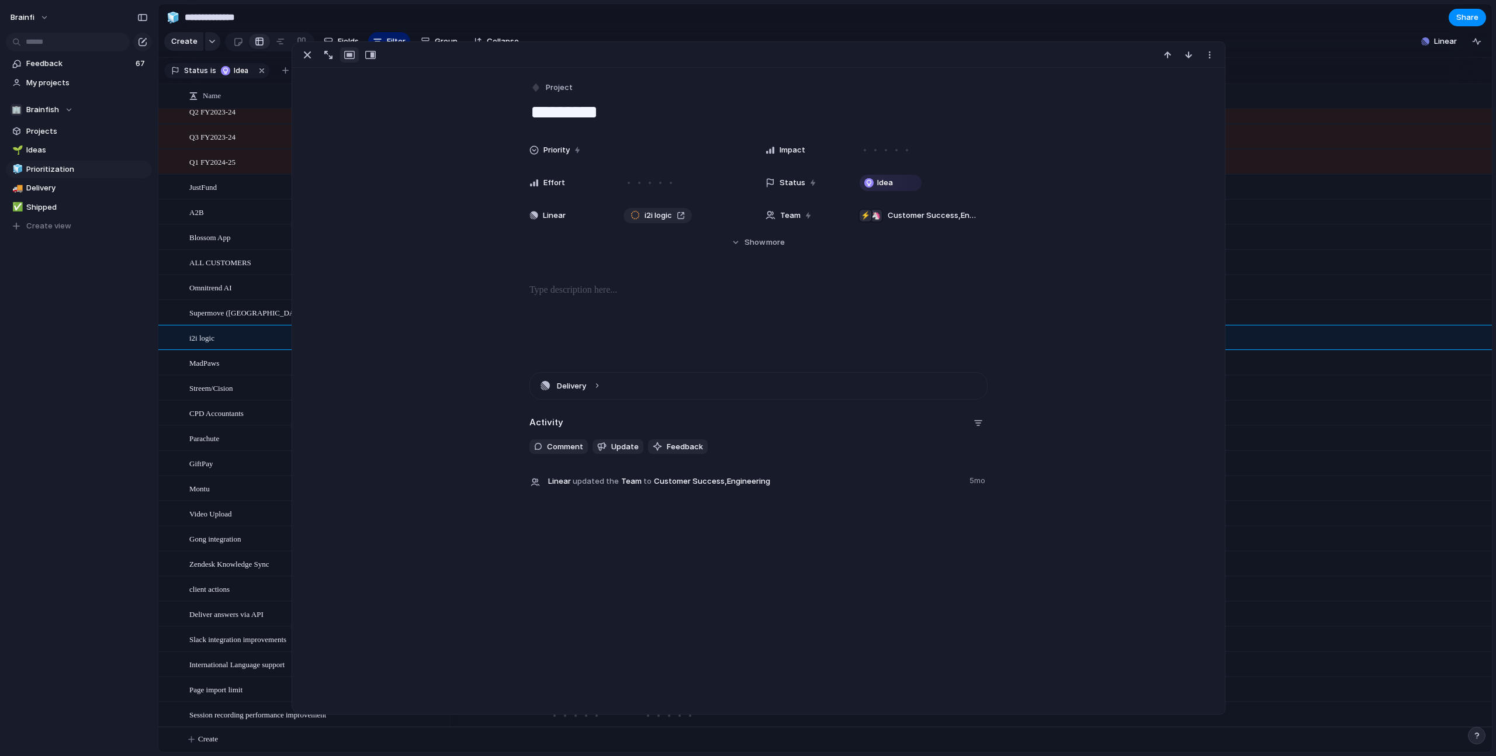
click at [883, 33] on section "Create Fields Filter Group Zoom Collapse Linear" at bounding box center [825, 44] width 1334 height 28
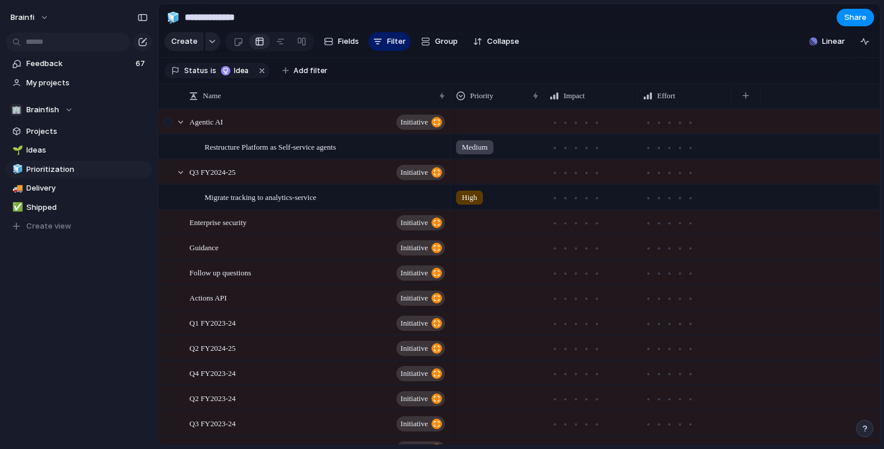
click at [185, 125] on div at bounding box center [175, 122] width 32 height 24
click at [178, 120] on div at bounding box center [180, 122] width 11 height 11
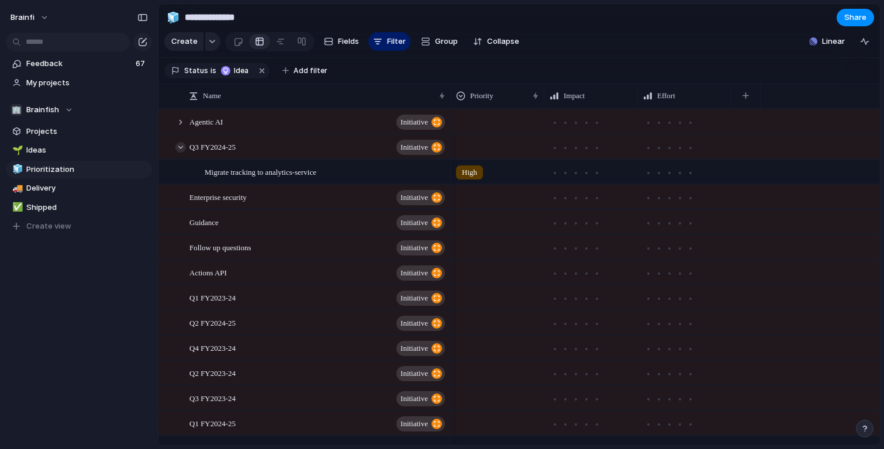
click at [178, 144] on div at bounding box center [180, 147] width 11 height 11
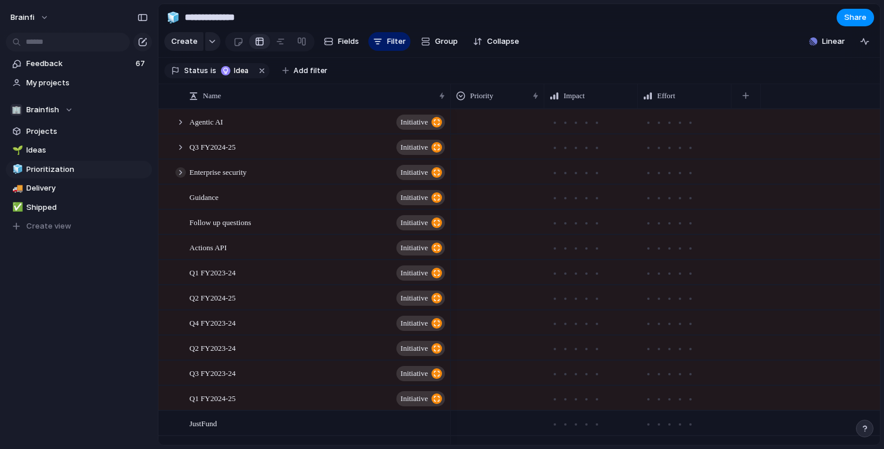
click at [182, 171] on div at bounding box center [180, 172] width 11 height 11
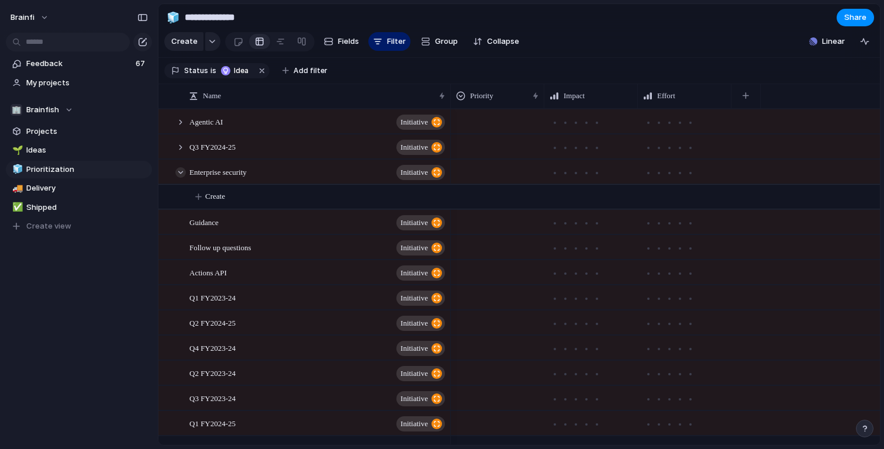
click at [182, 171] on div at bounding box center [180, 172] width 11 height 11
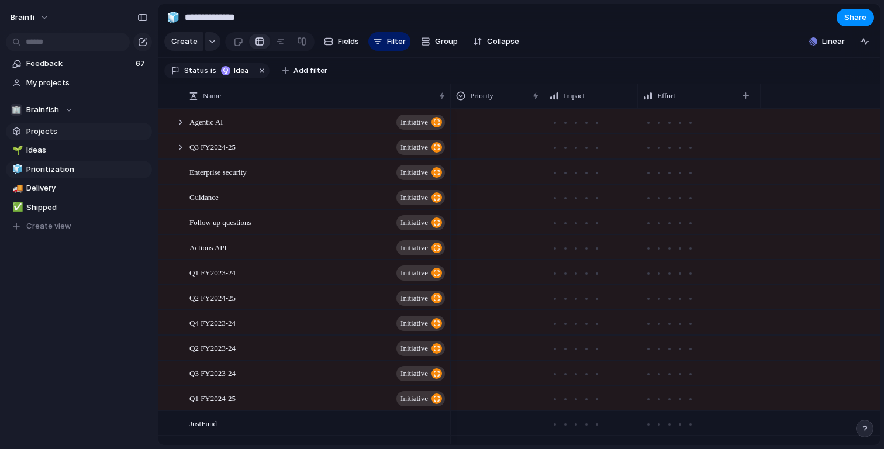
click at [43, 139] on link "Projects" at bounding box center [79, 132] width 146 height 18
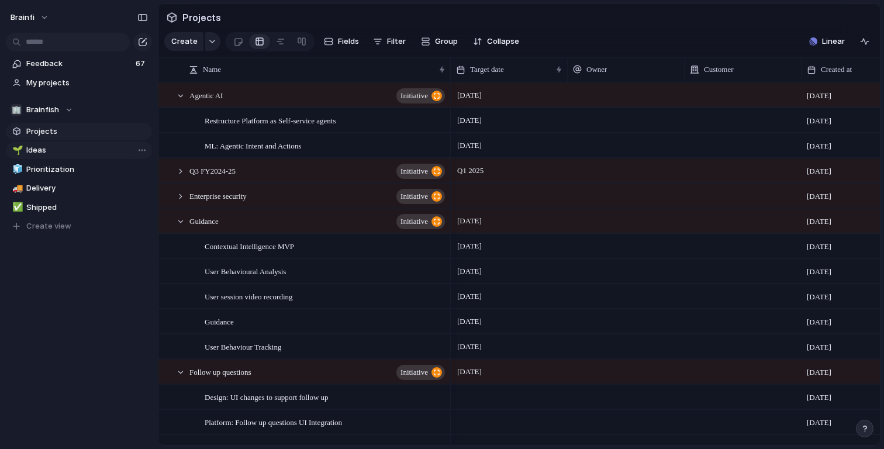
click at [43, 155] on span "Ideas" at bounding box center [87, 150] width 122 height 12
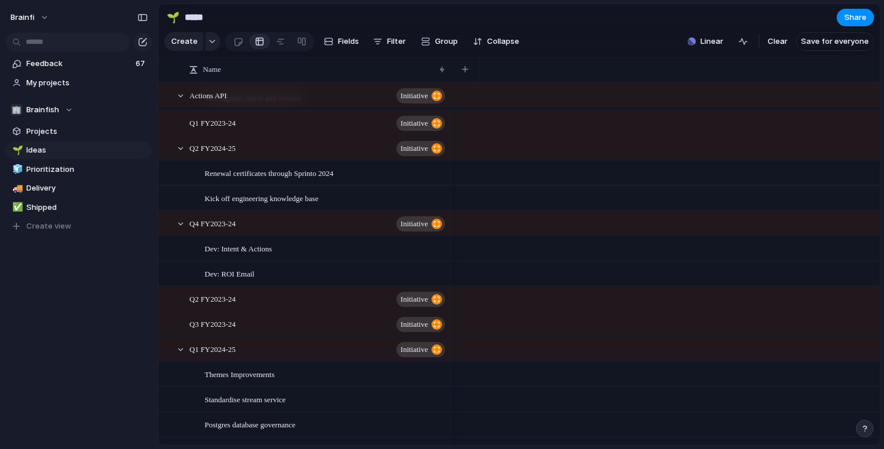
scroll to position [1221, 0]
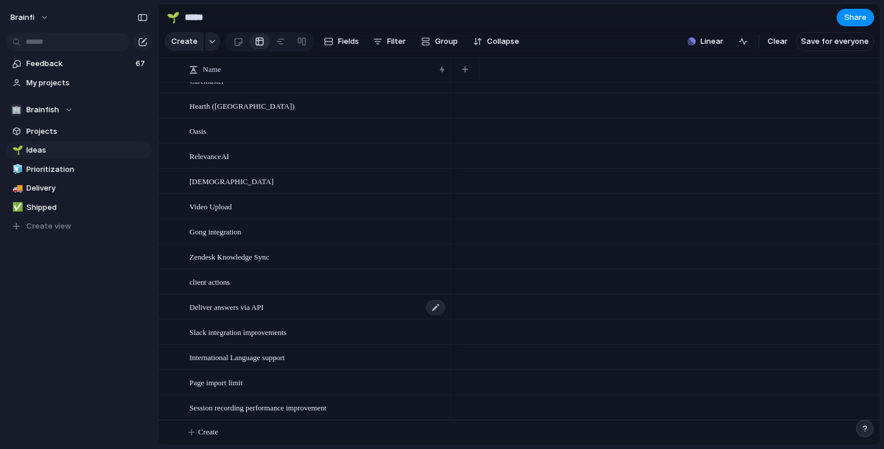
click at [280, 313] on div "Deliver answers via API" at bounding box center [317, 307] width 257 height 24
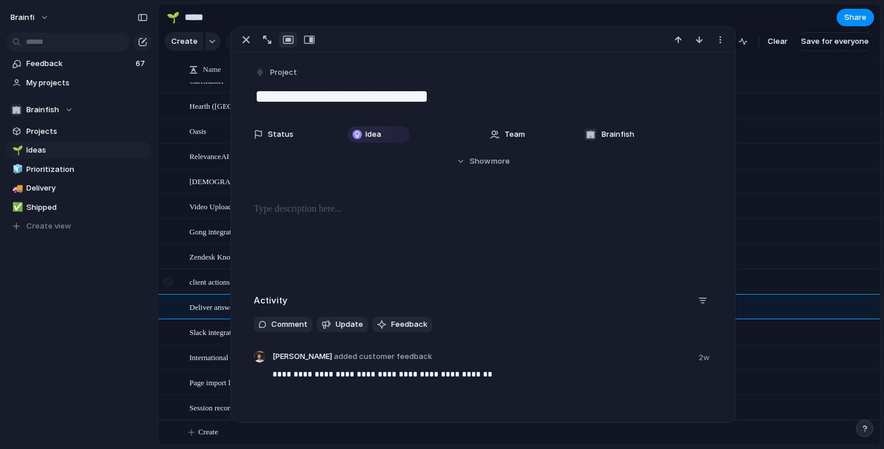
click at [177, 275] on div at bounding box center [169, 286] width 21 height 32
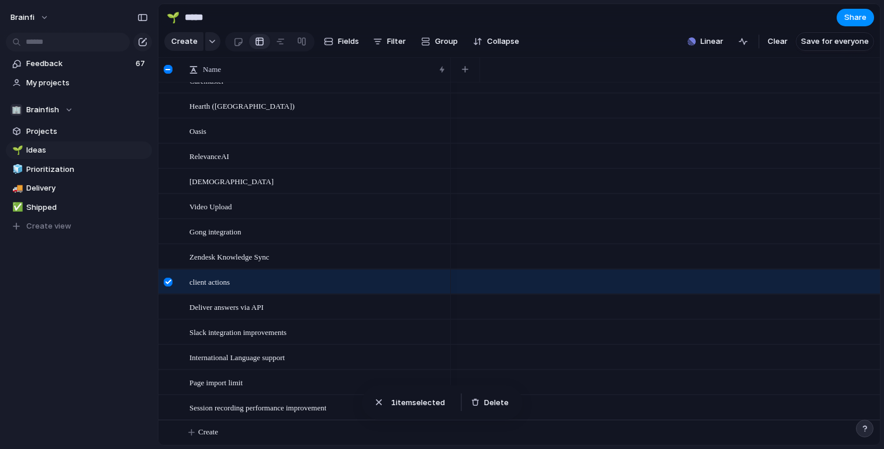
click at [171, 283] on div at bounding box center [168, 282] width 9 height 9
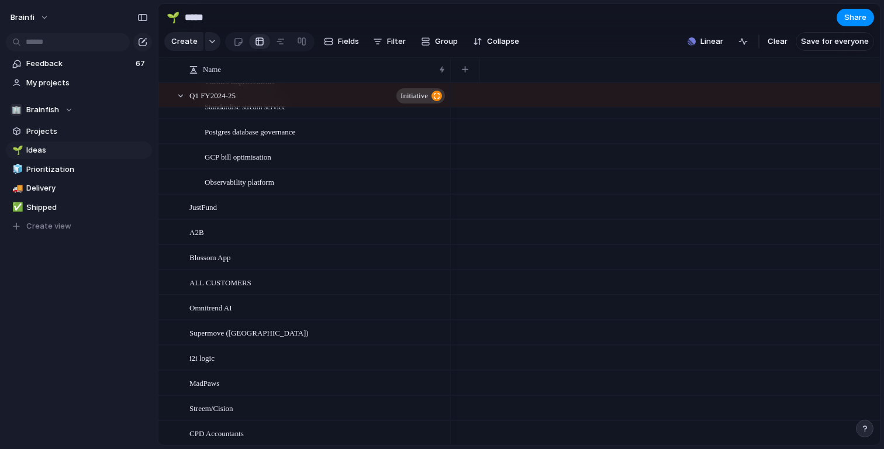
scroll to position [826, 0]
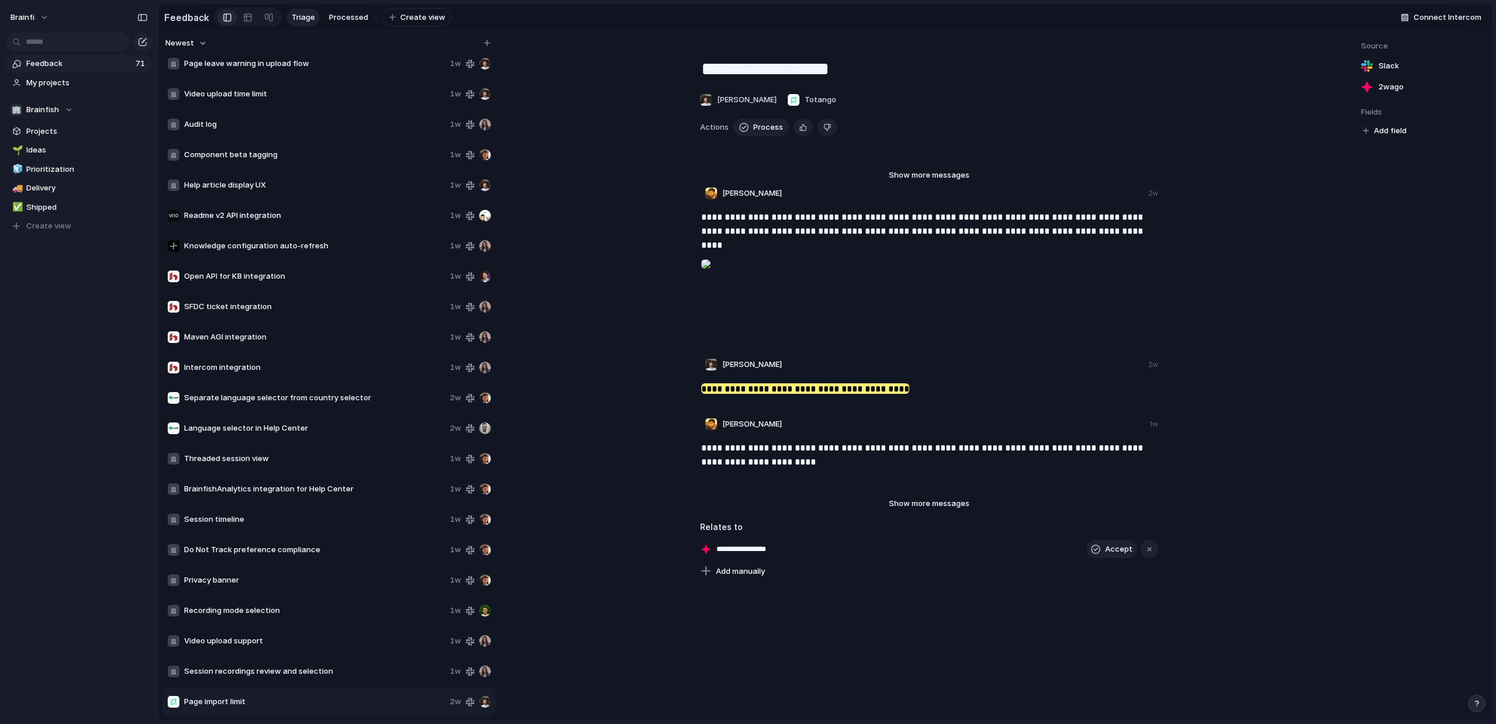
scroll to position [12, 0]
